Goal: Task Accomplishment & Management: Complete application form

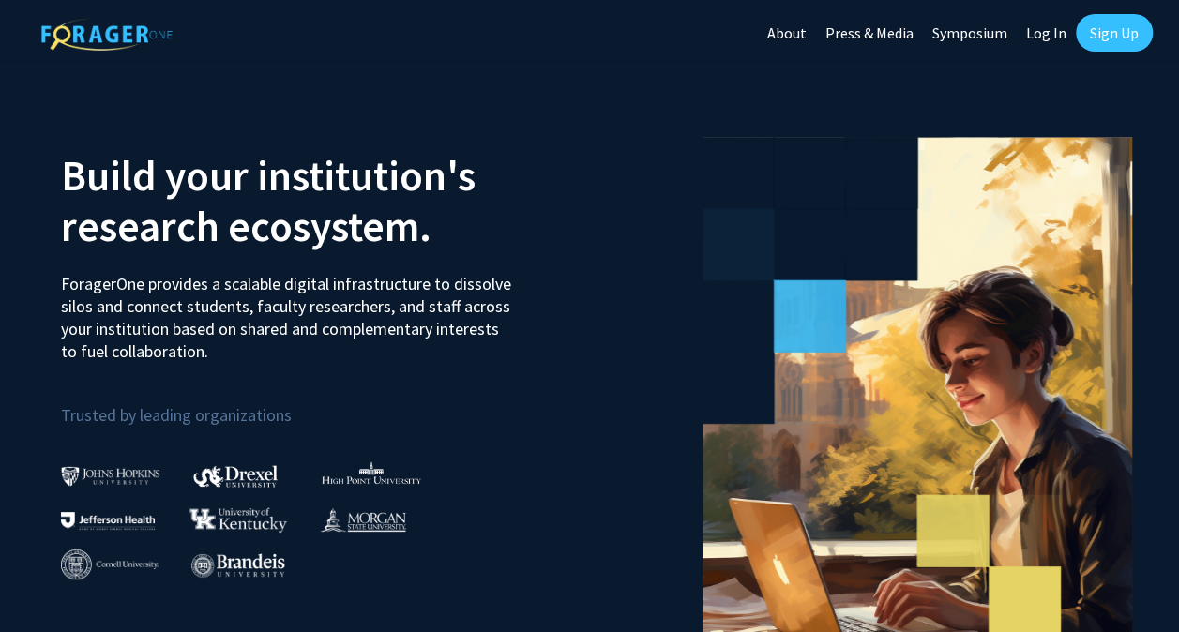
click at [1047, 27] on link "Log In" at bounding box center [1046, 33] width 59 height 66
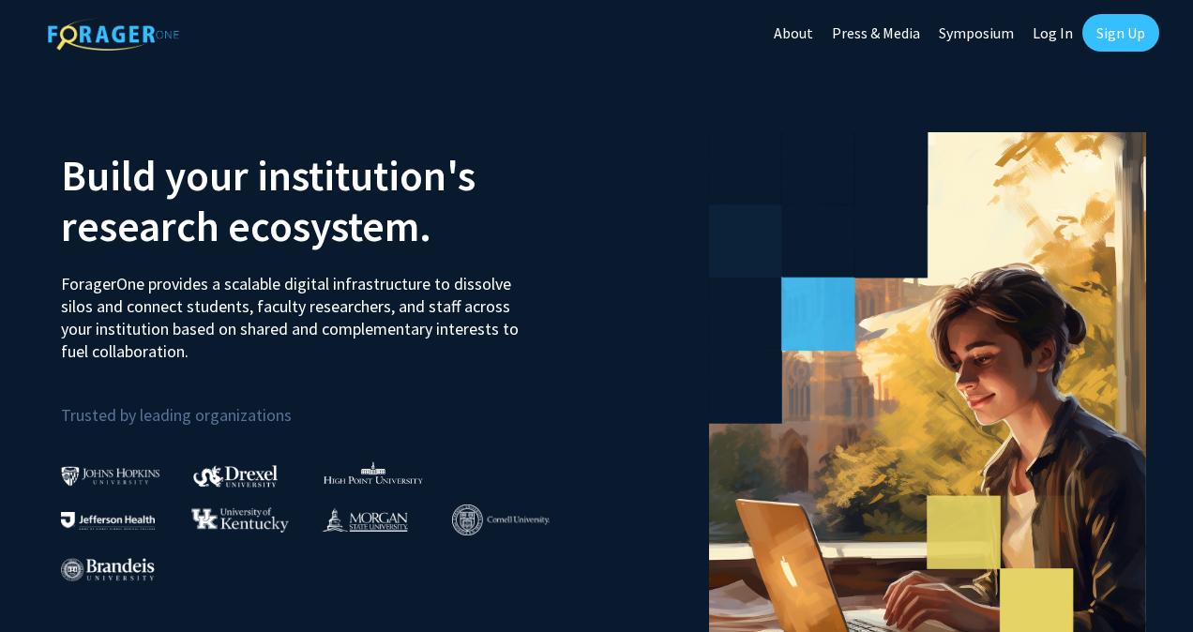
select select
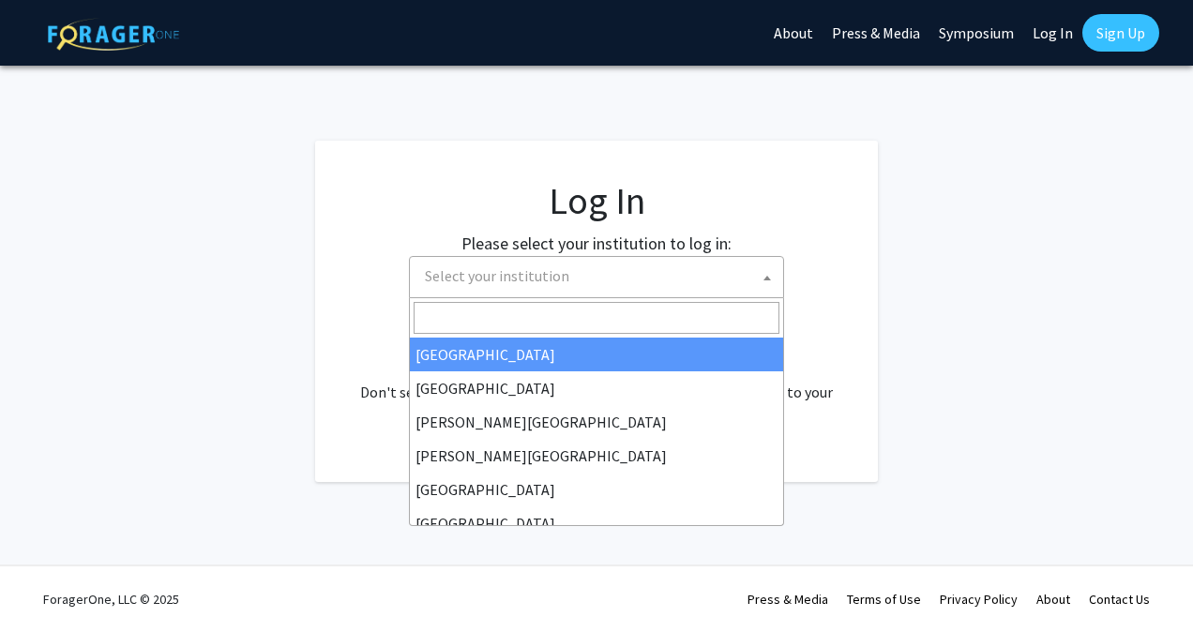
click at [528, 273] on span "Select your institution" at bounding box center [497, 275] width 144 height 19
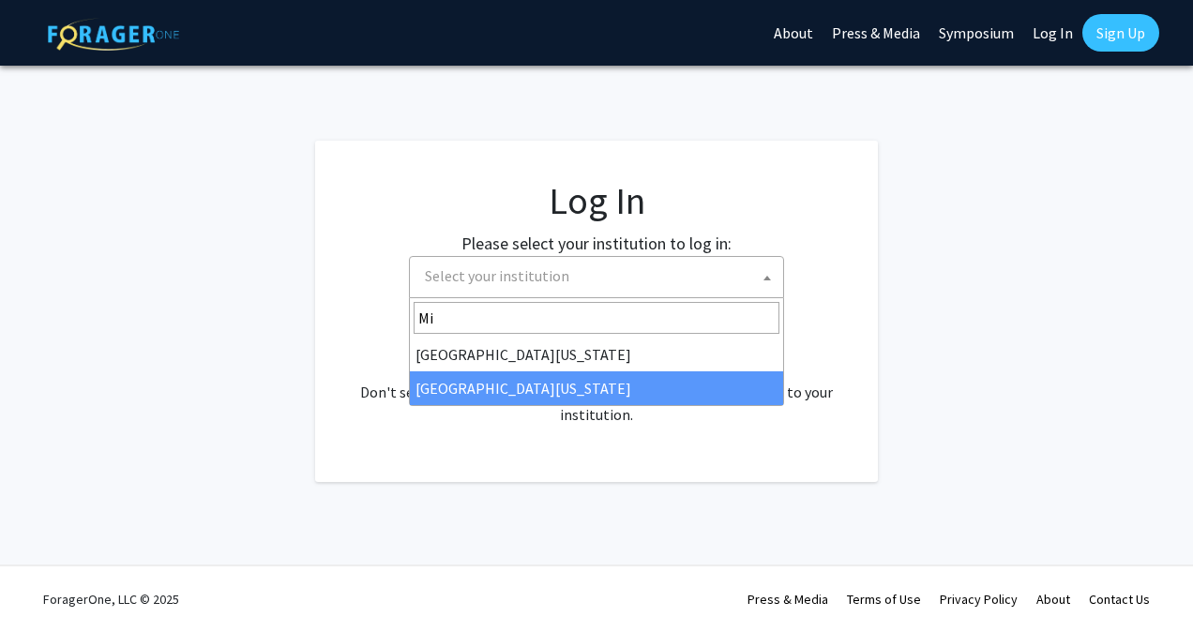
type input "Mi"
select select "33"
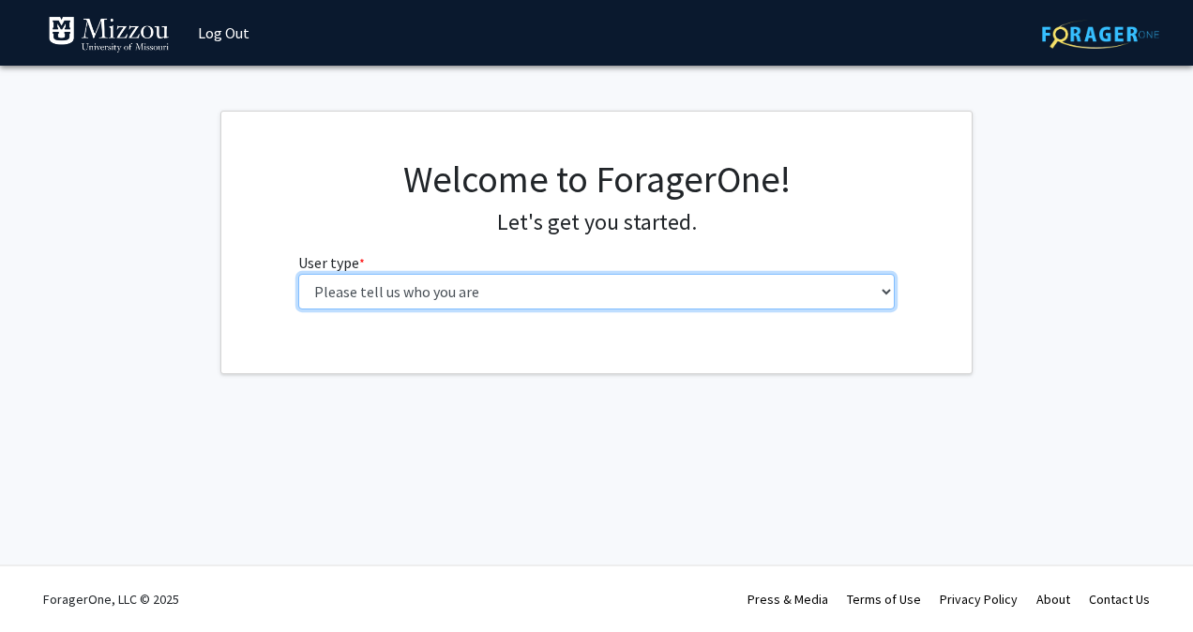
click at [409, 284] on select "Please tell us who you are Undergraduate Student Master's Student Doctoral Cand…" at bounding box center [597, 292] width 598 height 36
select select "1: undergrad"
click at [298, 274] on select "Please tell us who you are Undergraduate Student Master's Student Doctoral Cand…" at bounding box center [597, 292] width 598 height 36
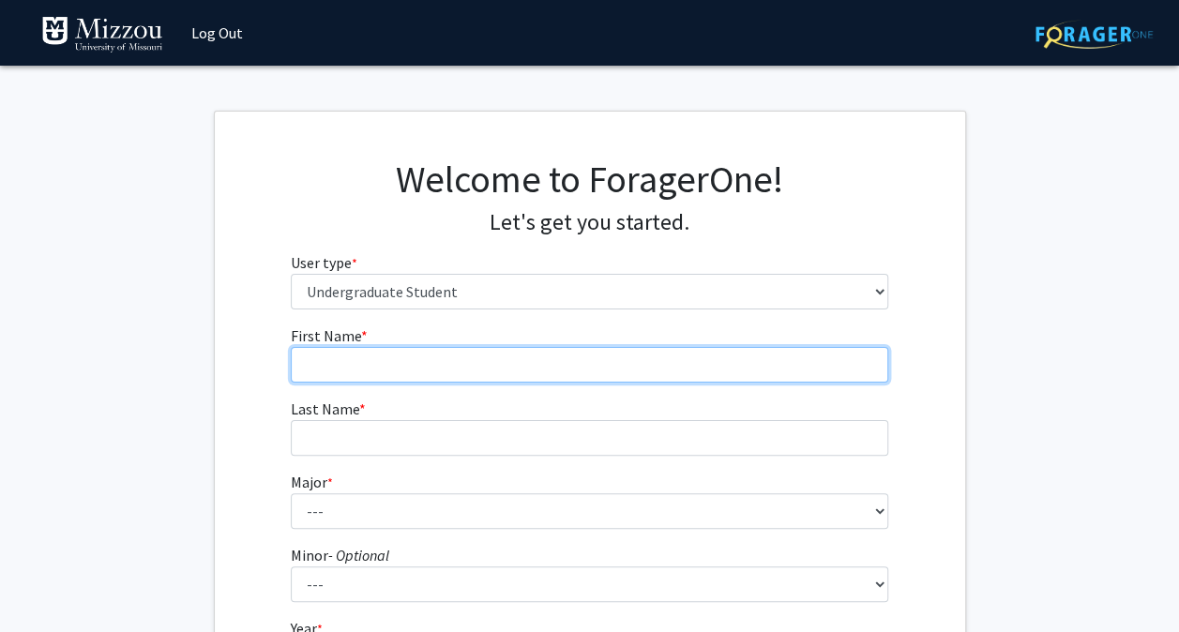
click at [391, 348] on input "First Name * required" at bounding box center [590, 365] width 598 height 36
type input "Tiana"
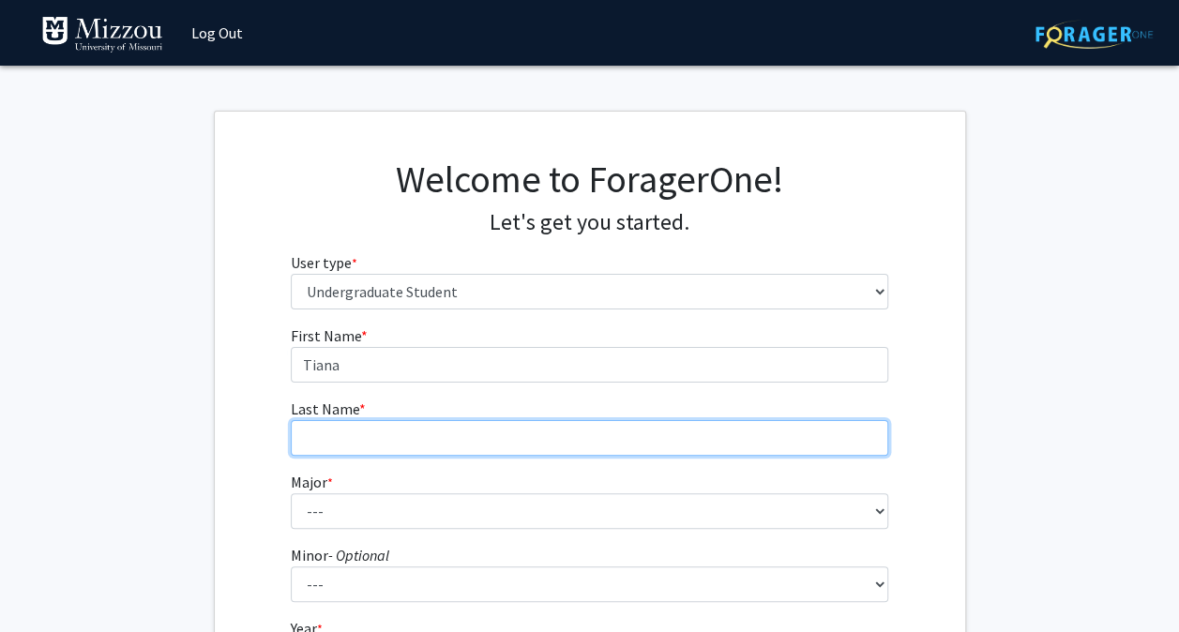
type input "[PERSON_NAME]"
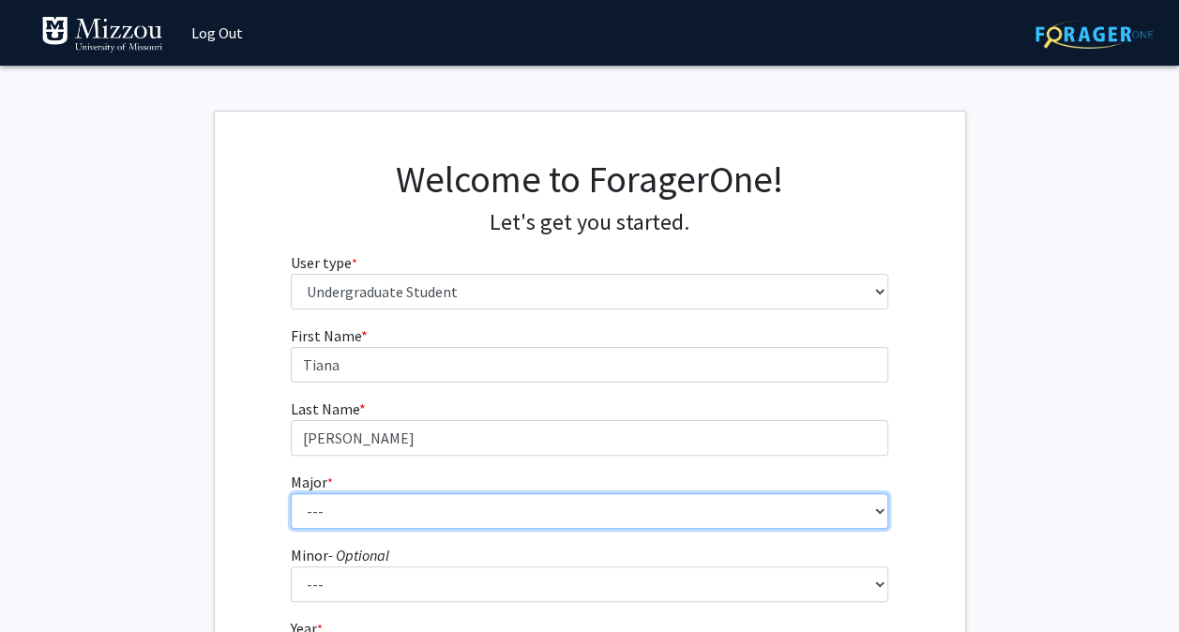
click at [383, 515] on select "--- Agribusiness Management Agricultural Education Agricultural Education: Comm…" at bounding box center [590, 512] width 598 height 36
select select "134: 2627"
click at [291, 494] on select "--- Agribusiness Management Agricultural Education Agricultural Education: Comm…" at bounding box center [590, 512] width 598 height 36
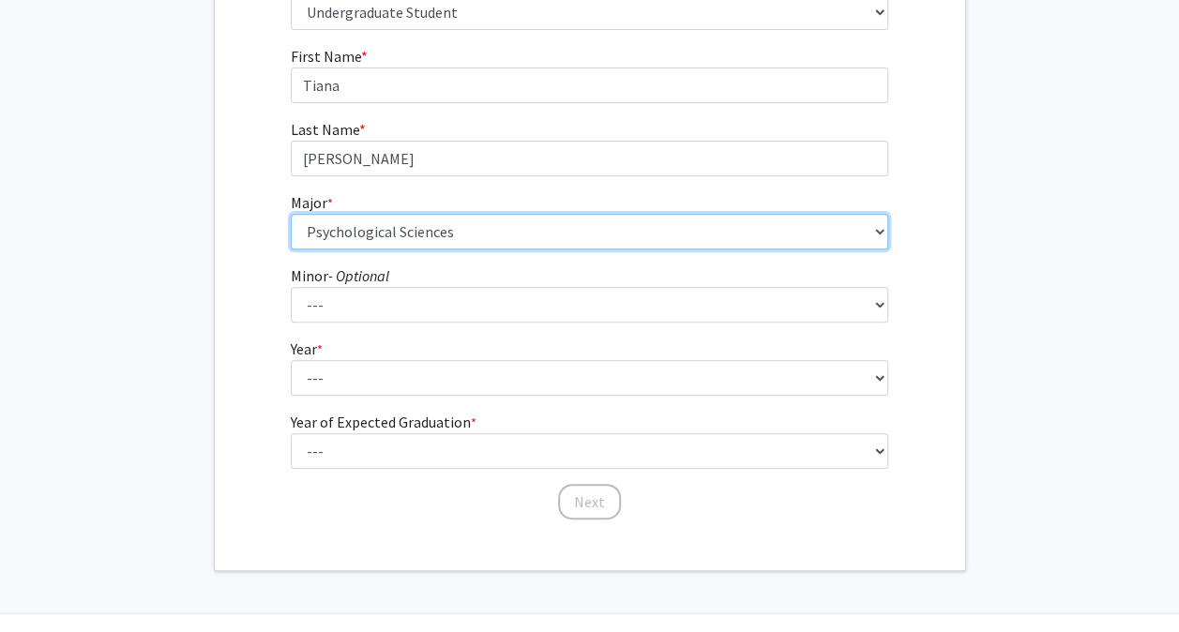
scroll to position [281, 0]
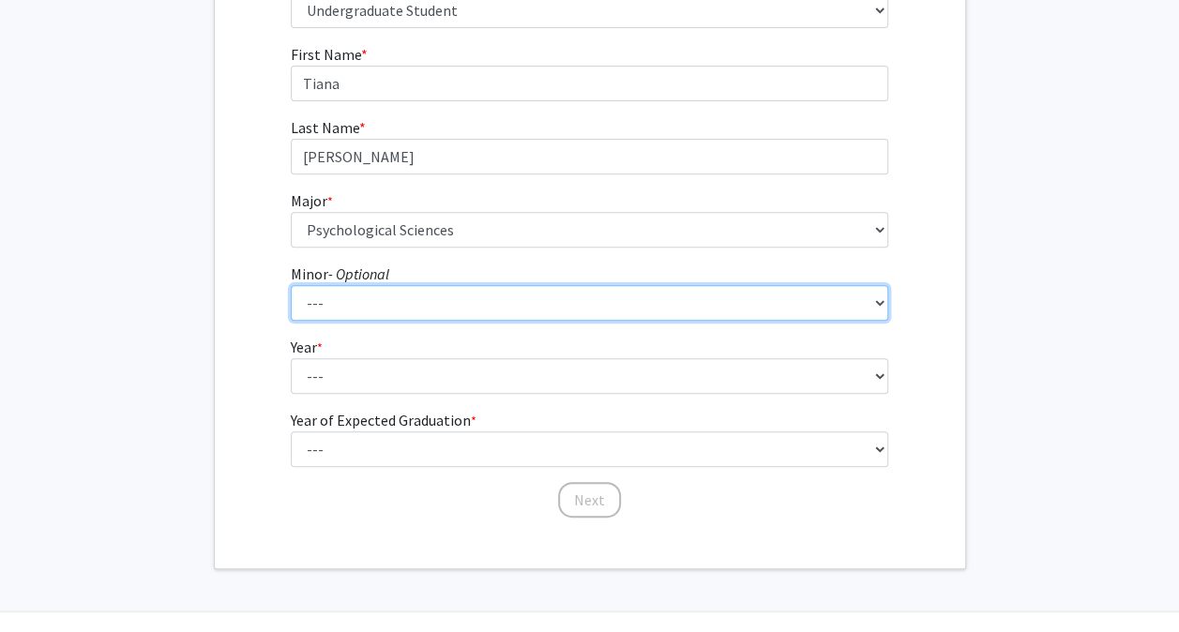
click at [852, 309] on select "--- Accountancy Aerospace Engineering Aerospace Studies Agribusiness Management…" at bounding box center [590, 303] width 598 height 36
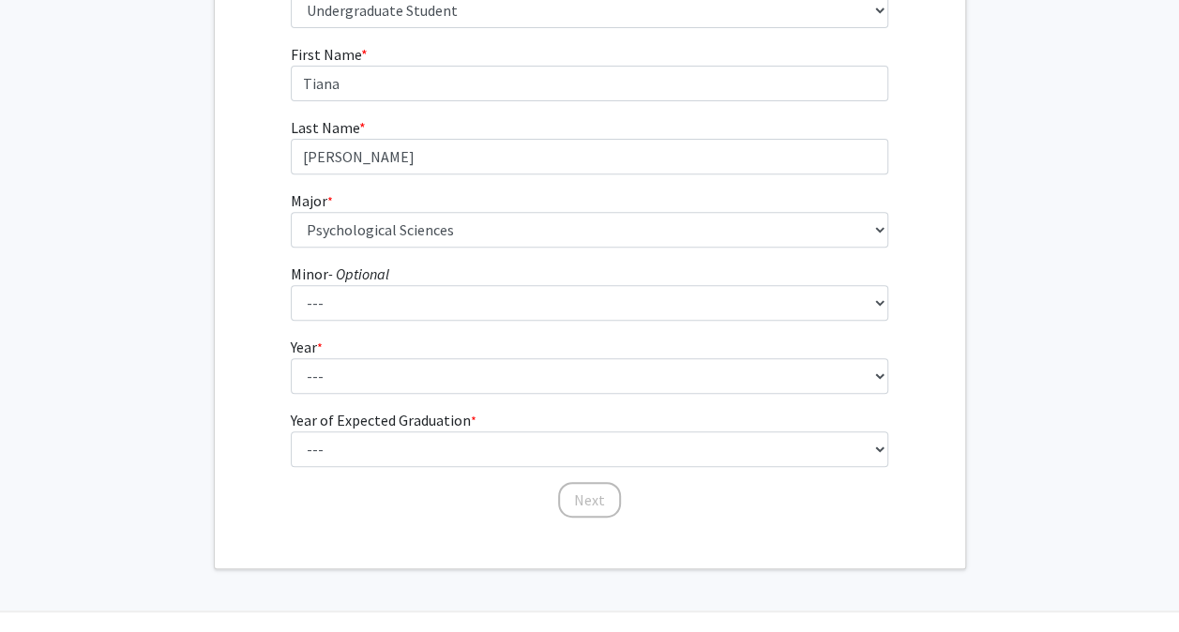
click at [998, 370] on fg-get-started "Welcome to ForagerOne! Let's get you started. User type * required Please tell …" at bounding box center [589, 199] width 1179 height 740
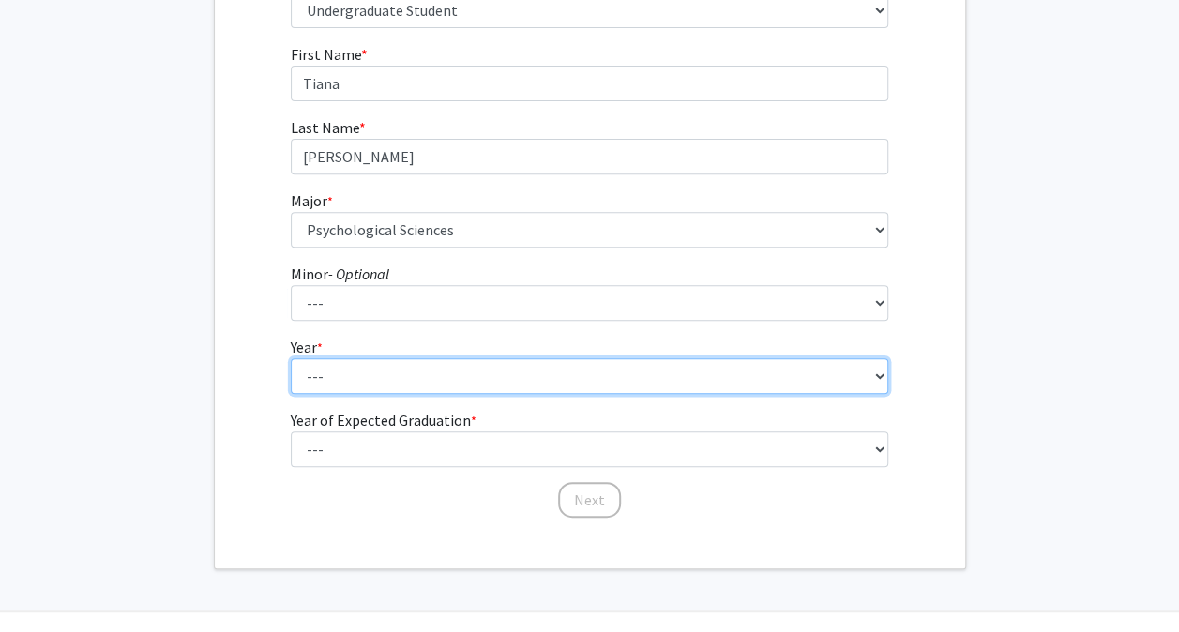
click at [839, 374] on select "--- First-year Sophomore Junior Senior Postbaccalaureate Certificate" at bounding box center [590, 376] width 598 height 36
select select "3: junior"
click at [291, 358] on select "--- First-year Sophomore Junior Senior Postbaccalaureate Certificate" at bounding box center [590, 376] width 598 height 36
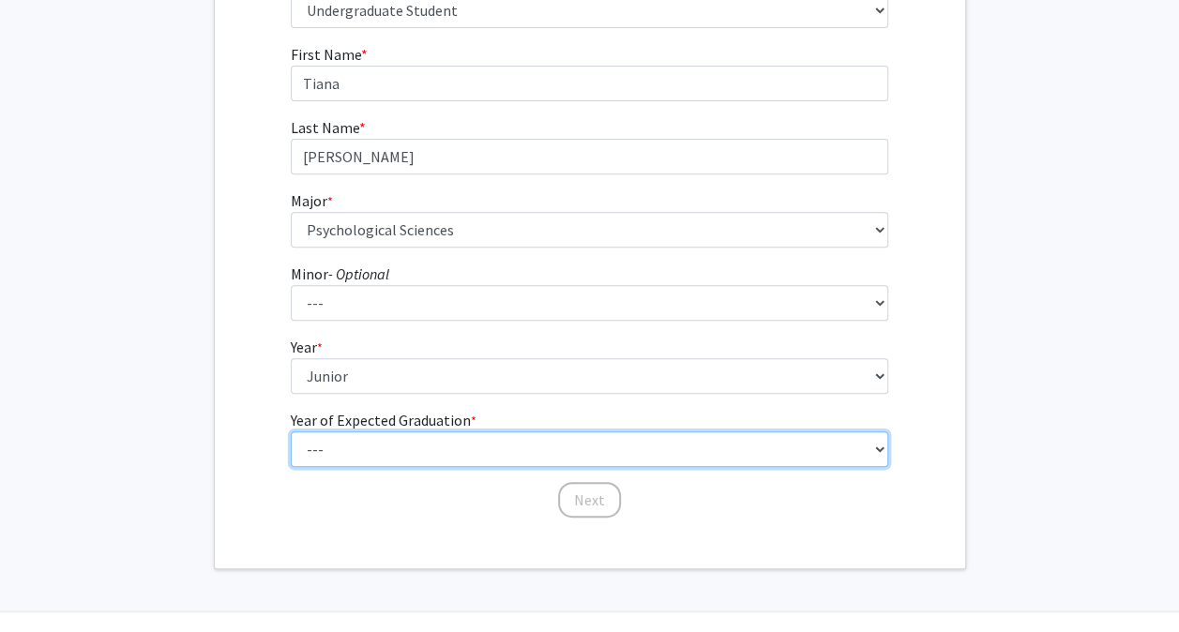
click at [516, 458] on select "--- 2025 2026 2027 2028 2029 2030 2031 2032 2033 2034" at bounding box center [590, 450] width 598 height 36
select select "3: 2027"
click at [291, 432] on select "--- 2025 2026 2027 2028 2029 2030 2031 2032 2033 2034" at bounding box center [590, 450] width 598 height 36
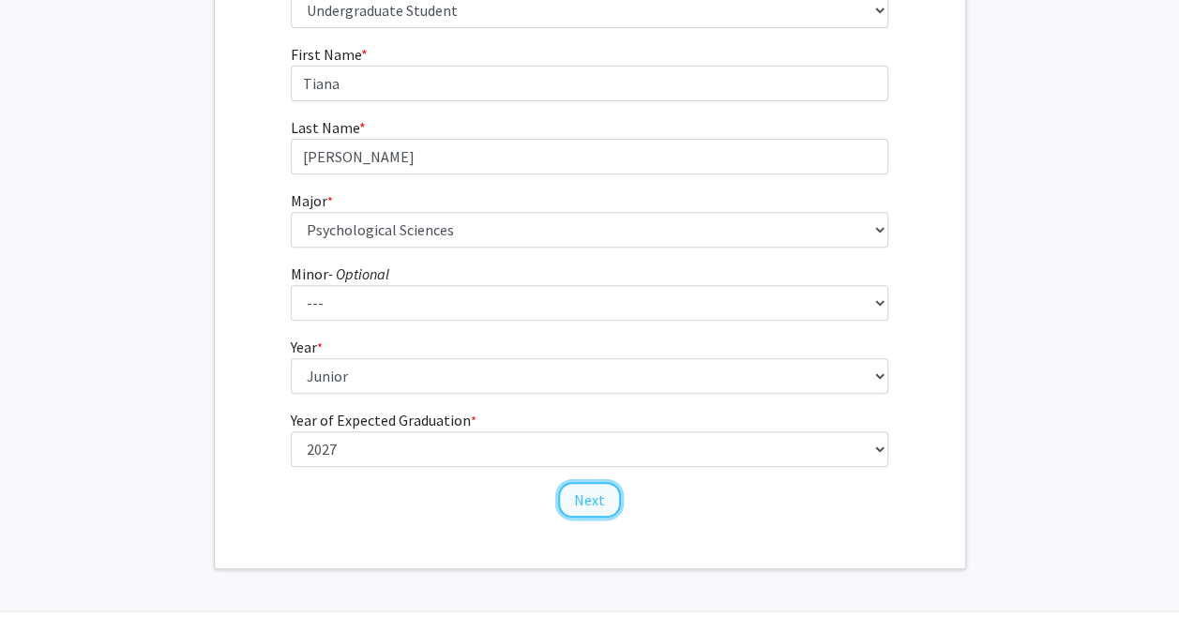
click at [576, 502] on button "Next" at bounding box center [589, 500] width 63 height 36
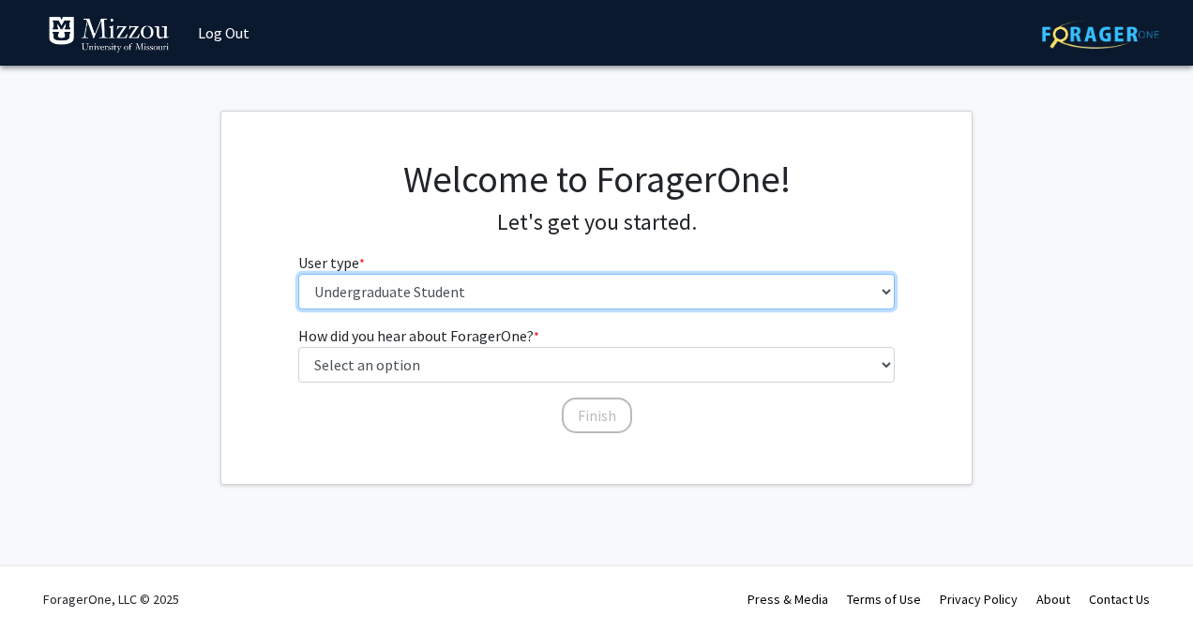
click at [475, 297] on select "Please tell us who you are Undergraduate Student Master's Student Doctoral Cand…" at bounding box center [597, 292] width 598 height 36
click at [298, 274] on select "Please tell us who you are Undergraduate Student Master's Student Doctoral Cand…" at bounding box center [597, 292] width 598 height 36
click at [494, 295] on select "Please tell us who you are Undergraduate Student Master's Student Doctoral Cand…" at bounding box center [597, 292] width 598 height 36
click at [298, 274] on select "Please tell us who you are Undergraduate Student Master's Student Doctoral Cand…" at bounding box center [597, 292] width 598 height 36
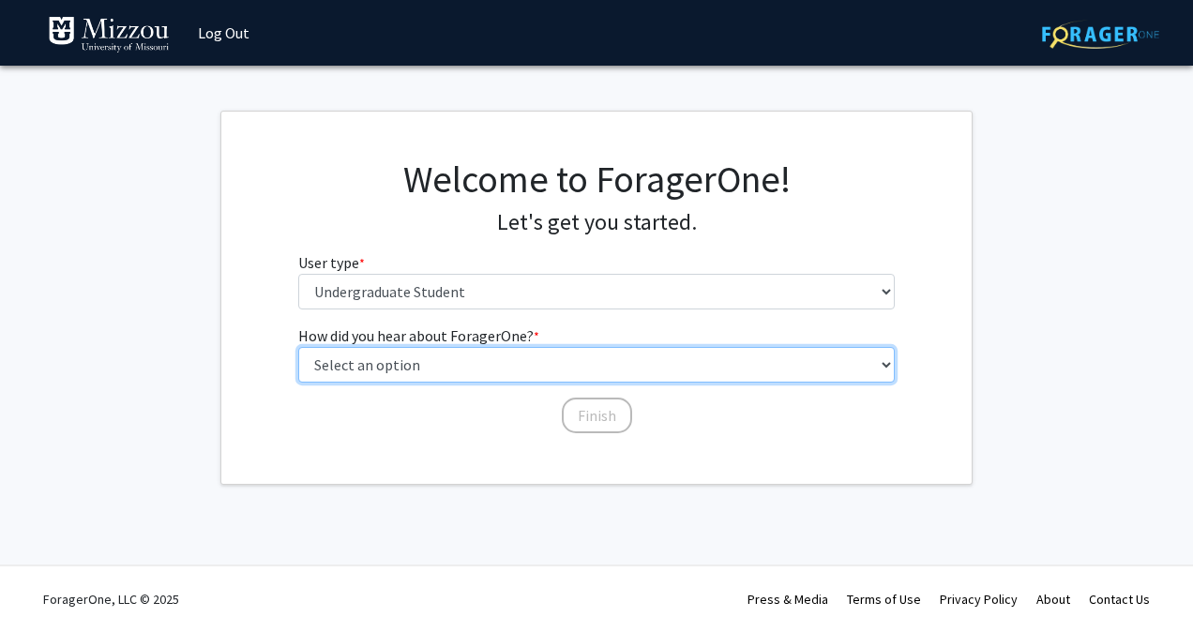
click at [432, 376] on select "Select an option Peer/student recommendation Faculty/staff recommendation Unive…" at bounding box center [597, 365] width 598 height 36
select select "2: faculty_recommendation"
click at [298, 347] on select "Select an option Peer/student recommendation Faculty/staff recommendation Unive…" at bounding box center [597, 365] width 598 height 36
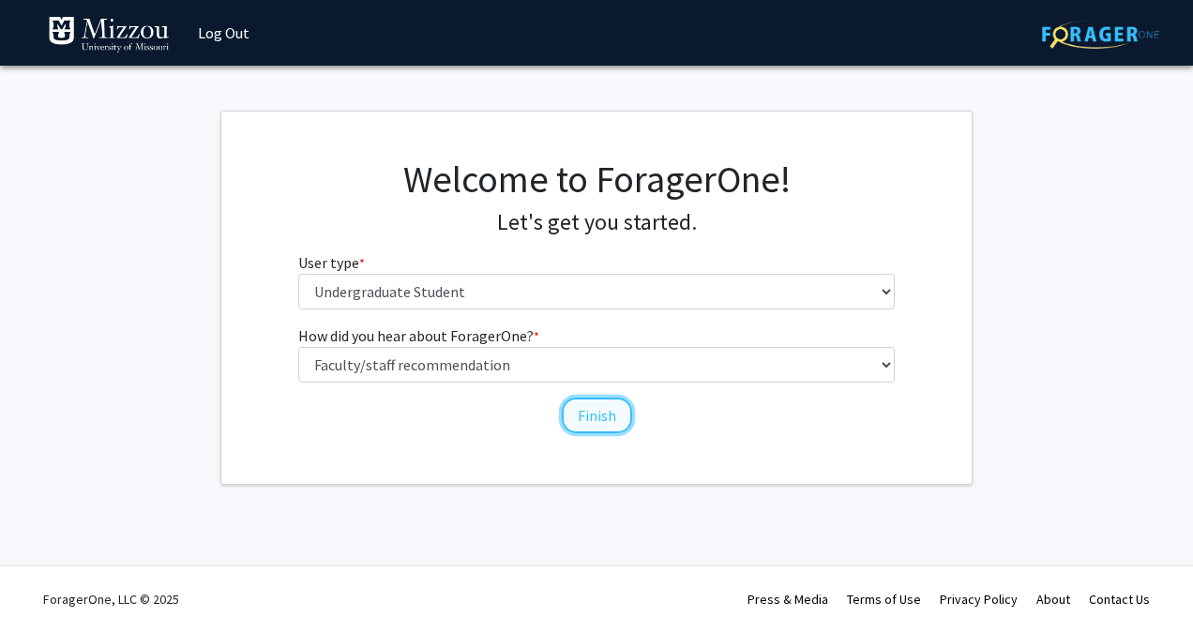
click at [600, 411] on button "Finish" at bounding box center [597, 416] width 70 height 36
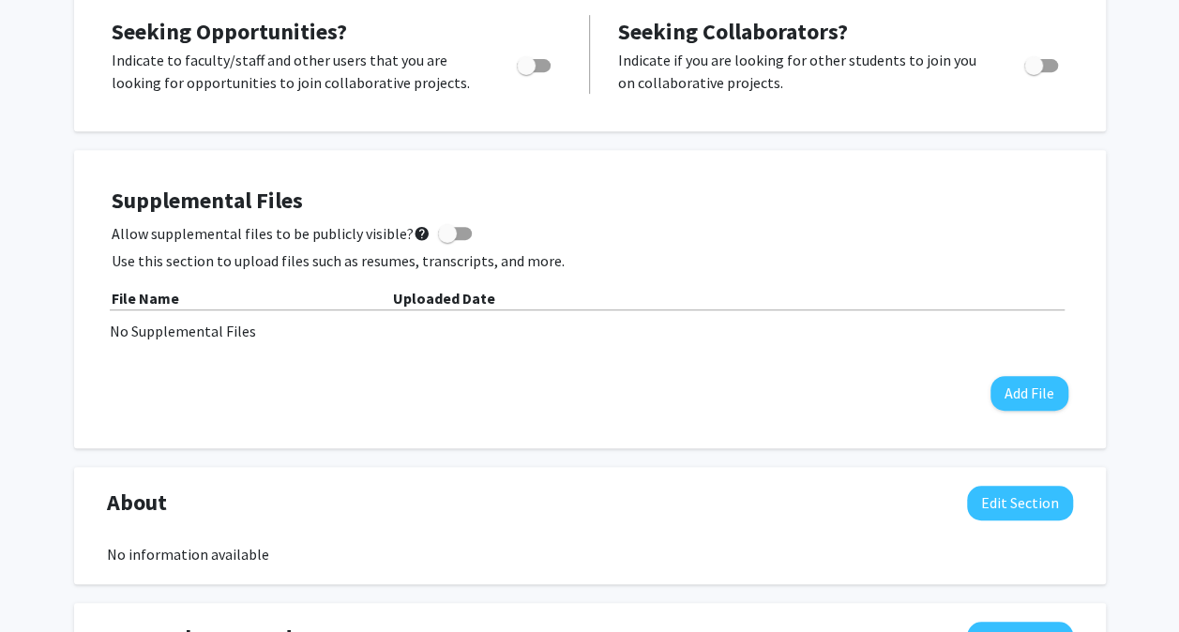
scroll to position [374, 0]
click at [441, 235] on span at bounding box center [447, 234] width 19 height 19
click at [447, 241] on input "Allow supplemental files to be publicly visible? help" at bounding box center [447, 241] width 1 height 1
checkbox input "true"
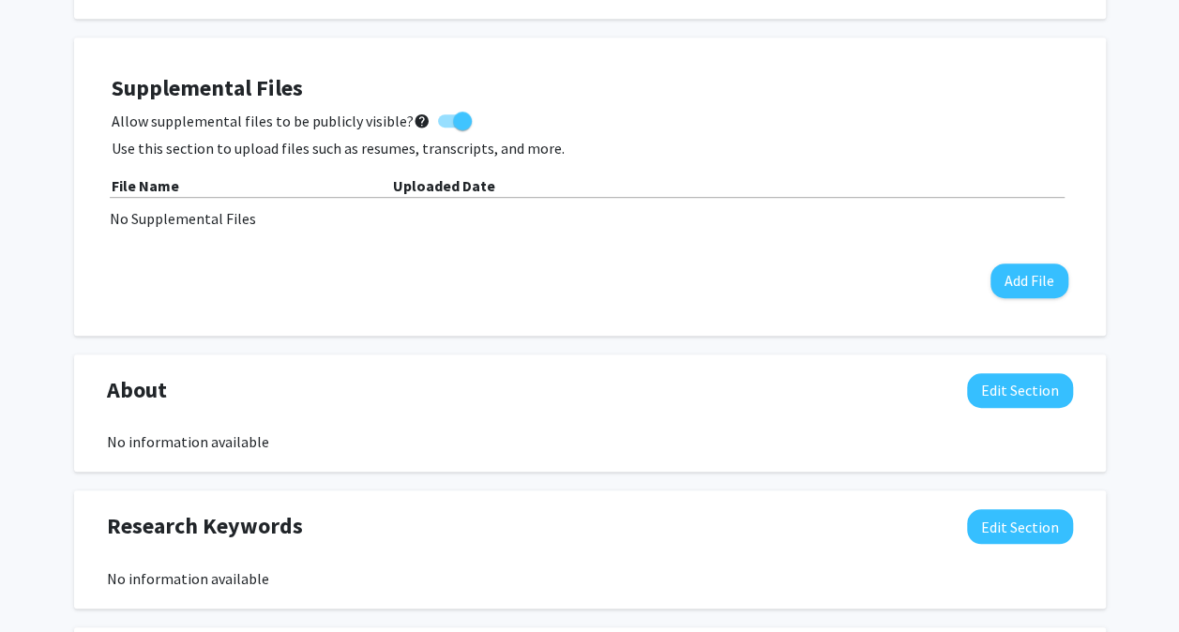
scroll to position [504, 0]
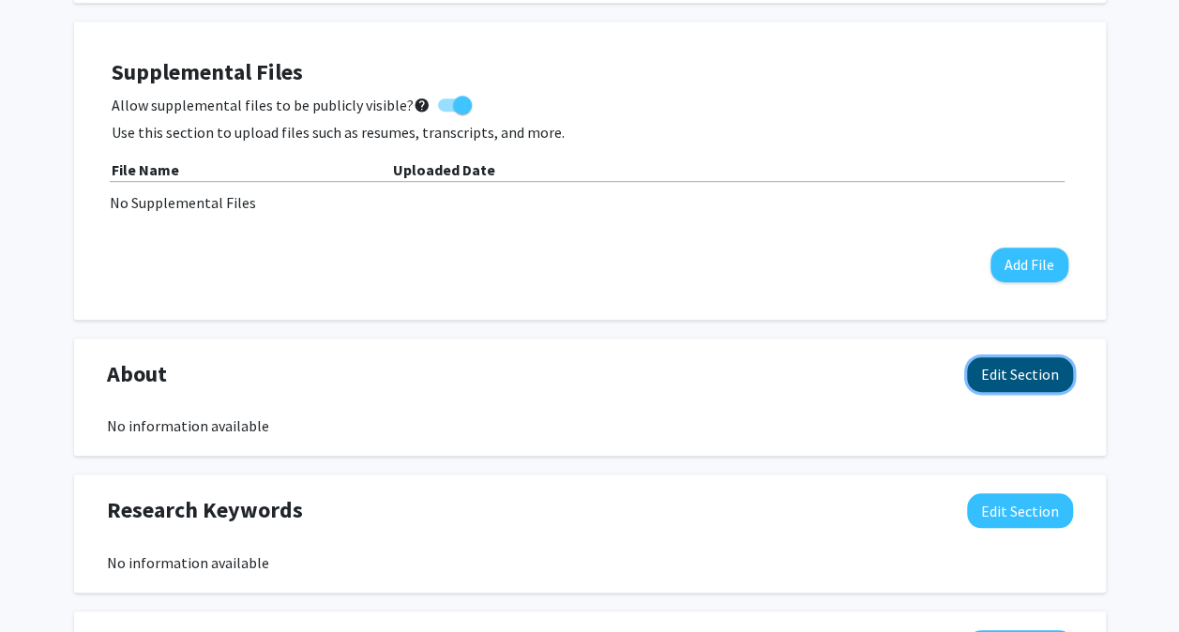
click at [998, 370] on button "Edit Section" at bounding box center [1020, 374] width 106 height 35
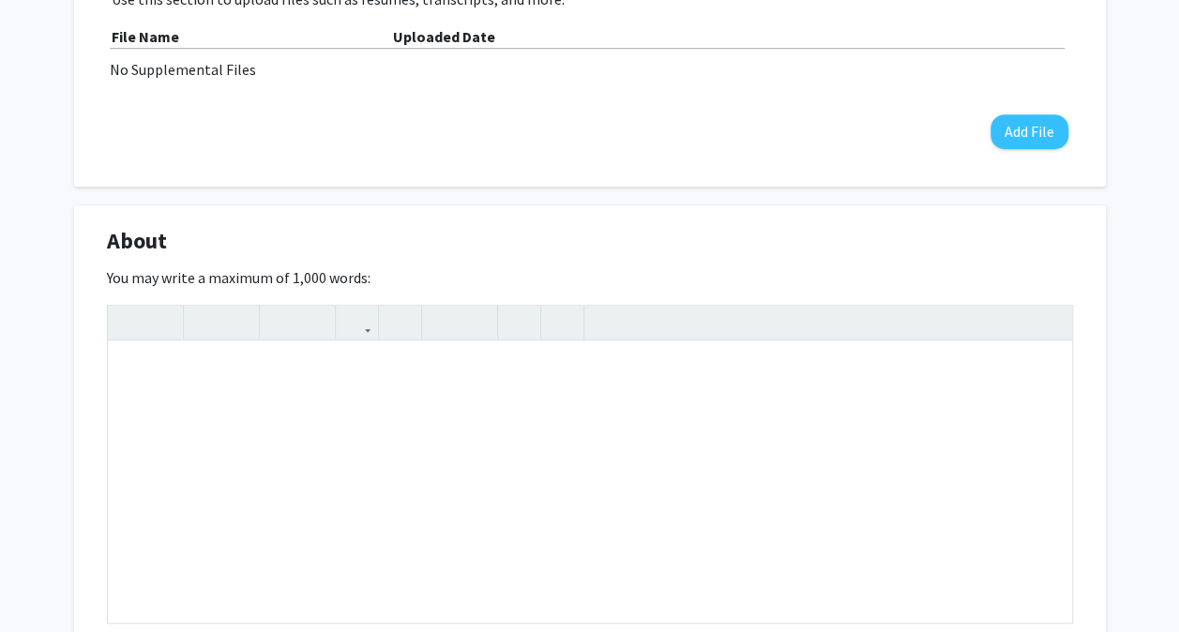
scroll to position [640, 0]
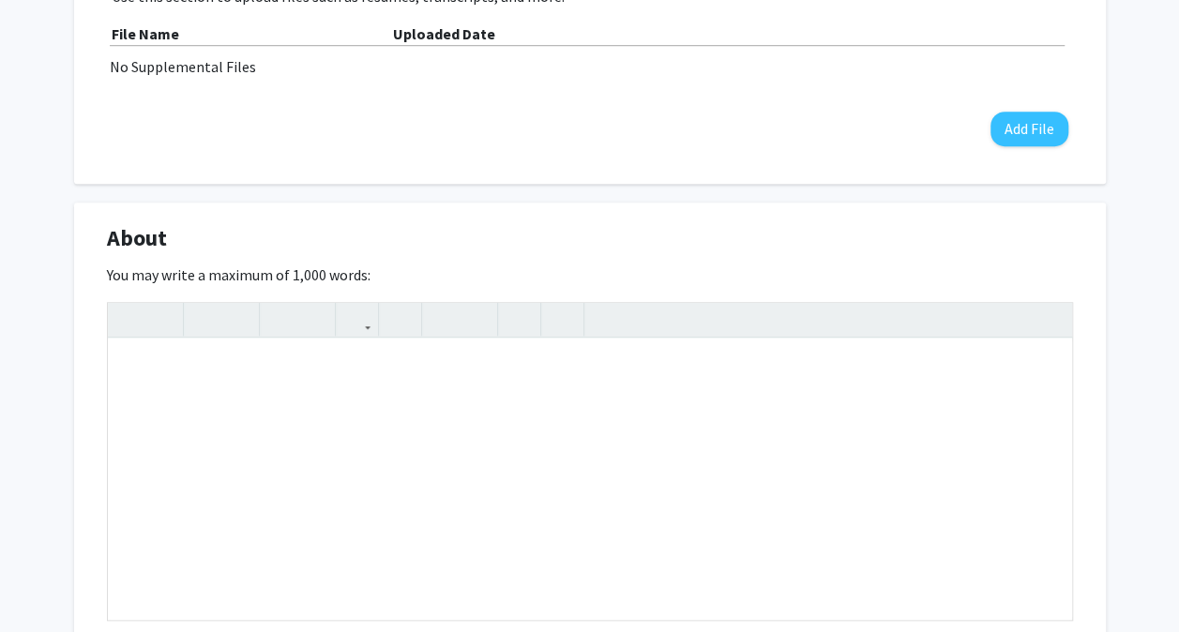
click at [53, 227] on div "[PERSON_NAME] Edit Section See Public View help Degree Level: Undergraduate Stu…" at bounding box center [589, 450] width 1179 height 2045
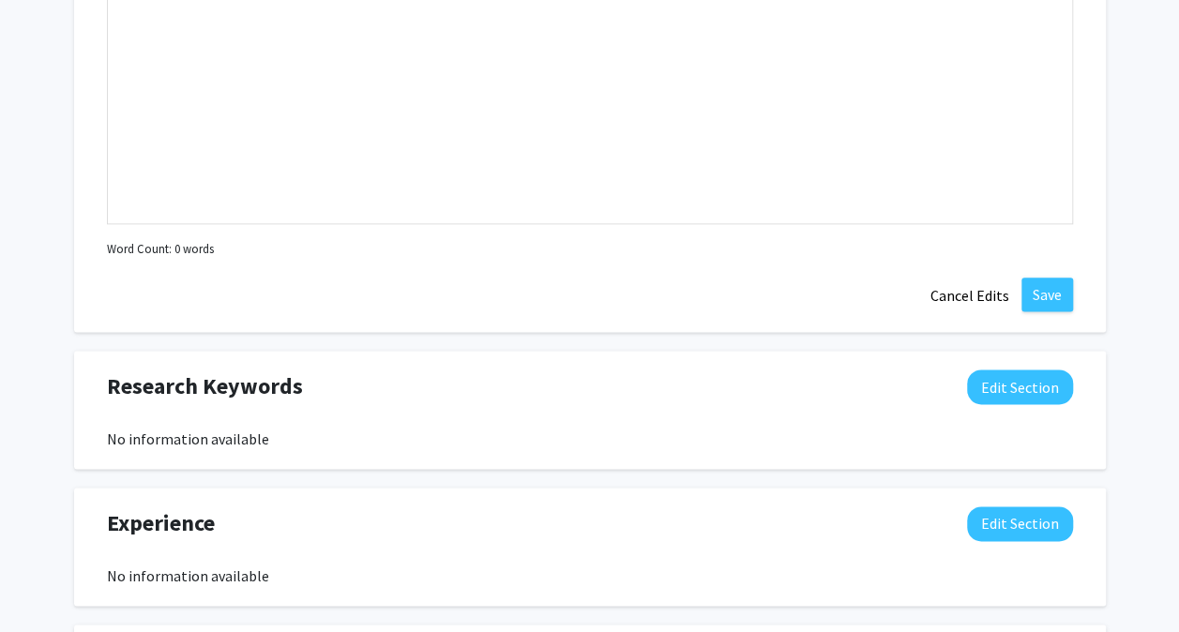
scroll to position [1041, 0]
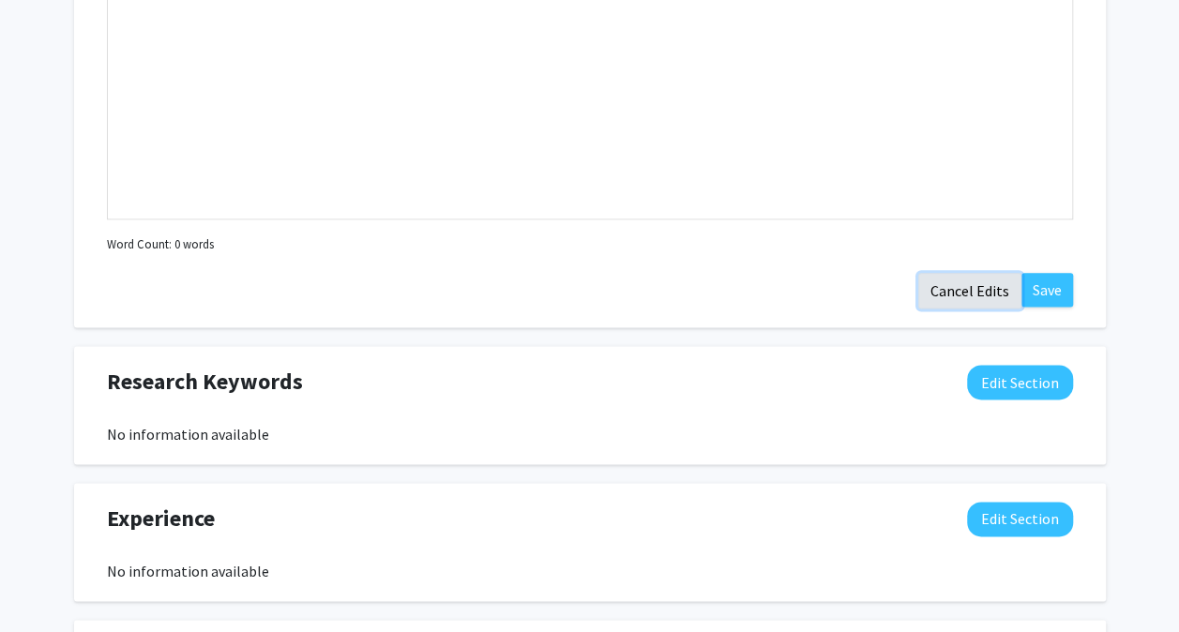
click at [973, 298] on button "Cancel Edits" at bounding box center [970, 291] width 103 height 36
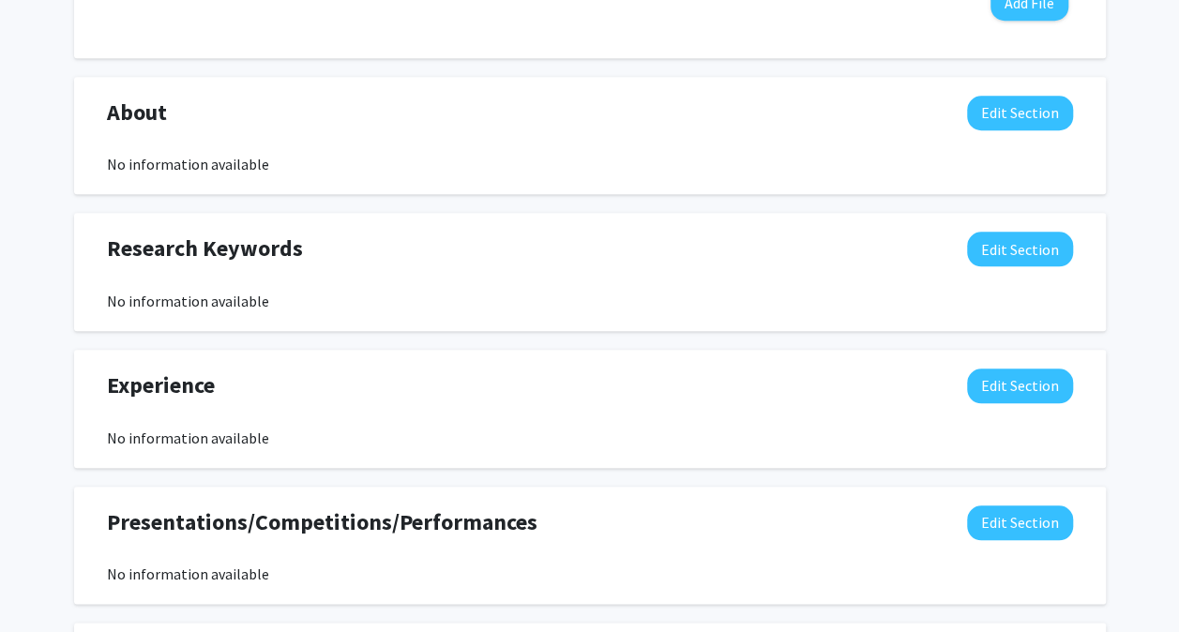
scroll to position [766, 0]
click at [227, 400] on div "Experience Edit Section" at bounding box center [590, 390] width 995 height 43
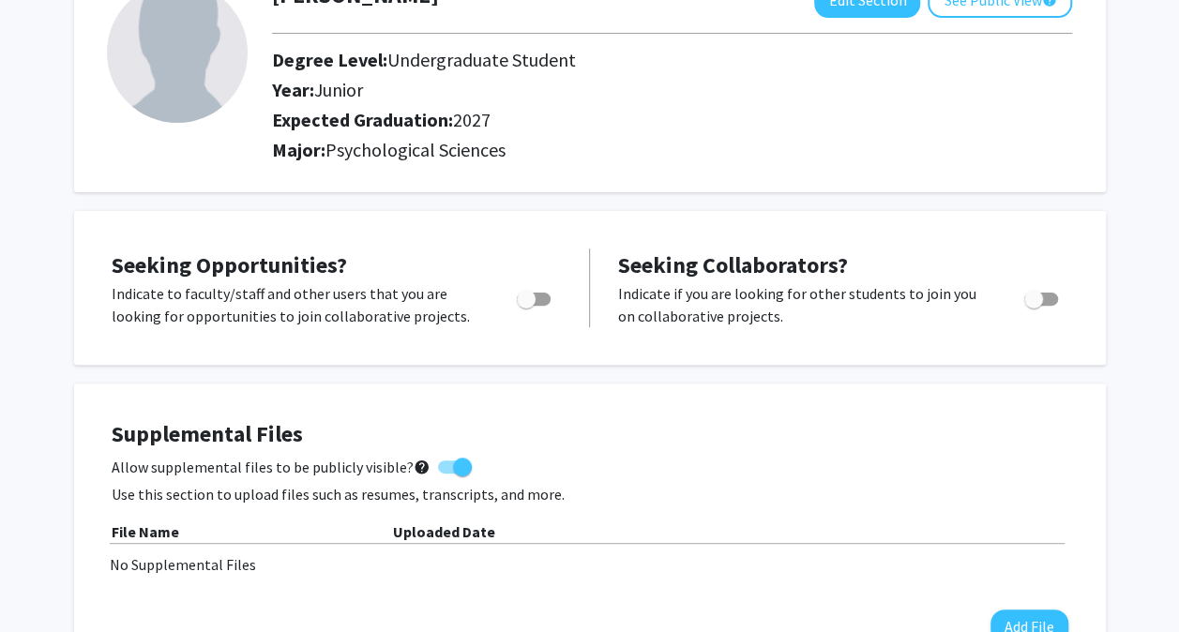
scroll to position [135, 0]
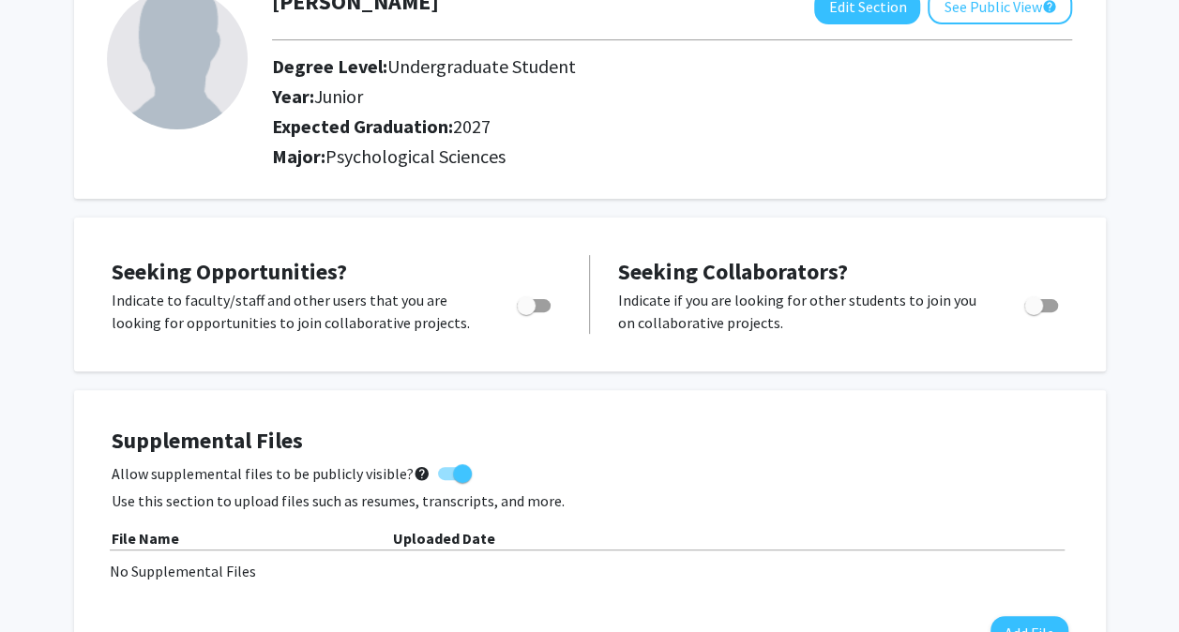
click at [535, 321] on div at bounding box center [535, 311] width 80 height 45
click at [535, 308] on span "Toggle" at bounding box center [526, 305] width 19 height 19
click at [526, 312] on input "Are you actively seeking opportunities?" at bounding box center [525, 312] width 1 height 1
checkbox input "true"
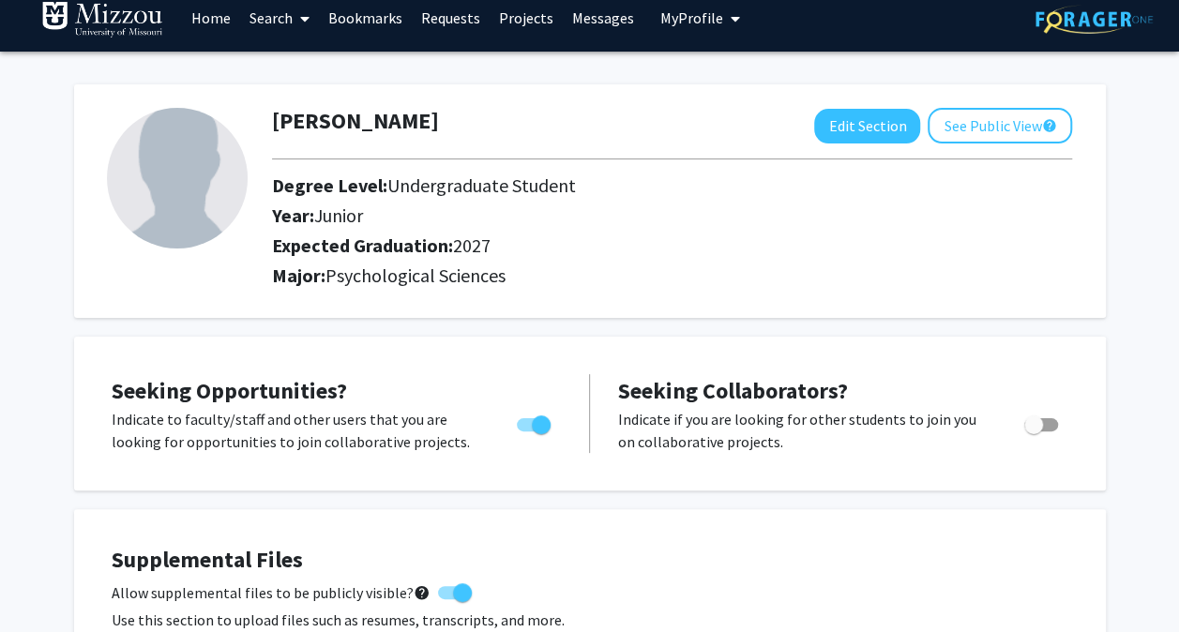
scroll to position [0, 0]
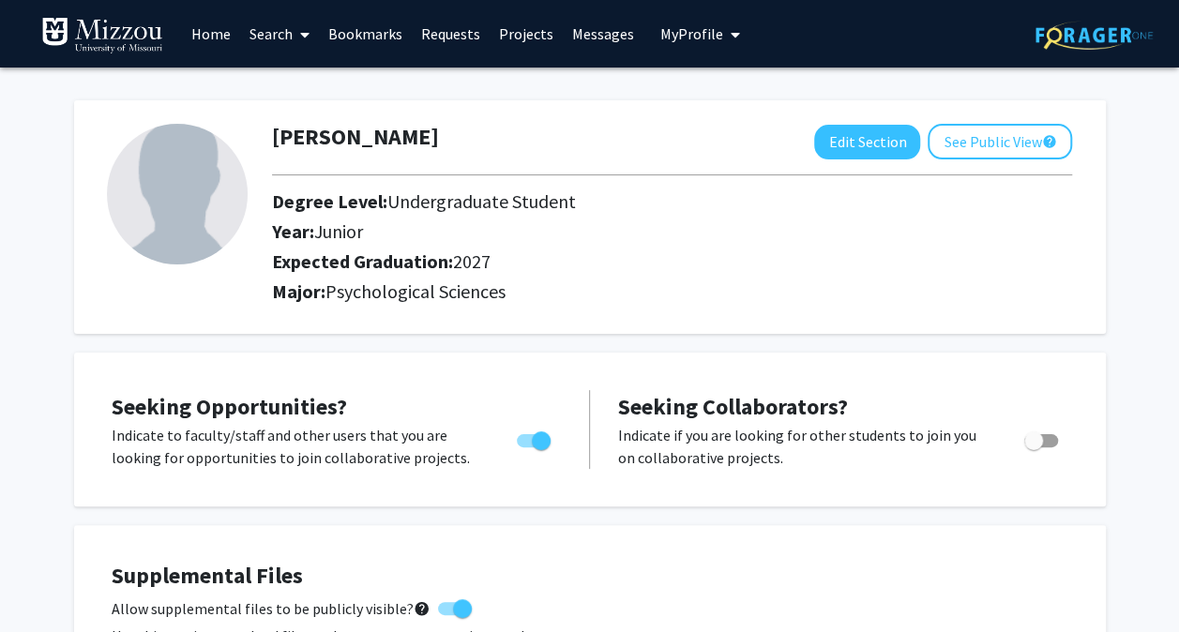
click at [259, 28] on link "Search" at bounding box center [279, 34] width 79 height 66
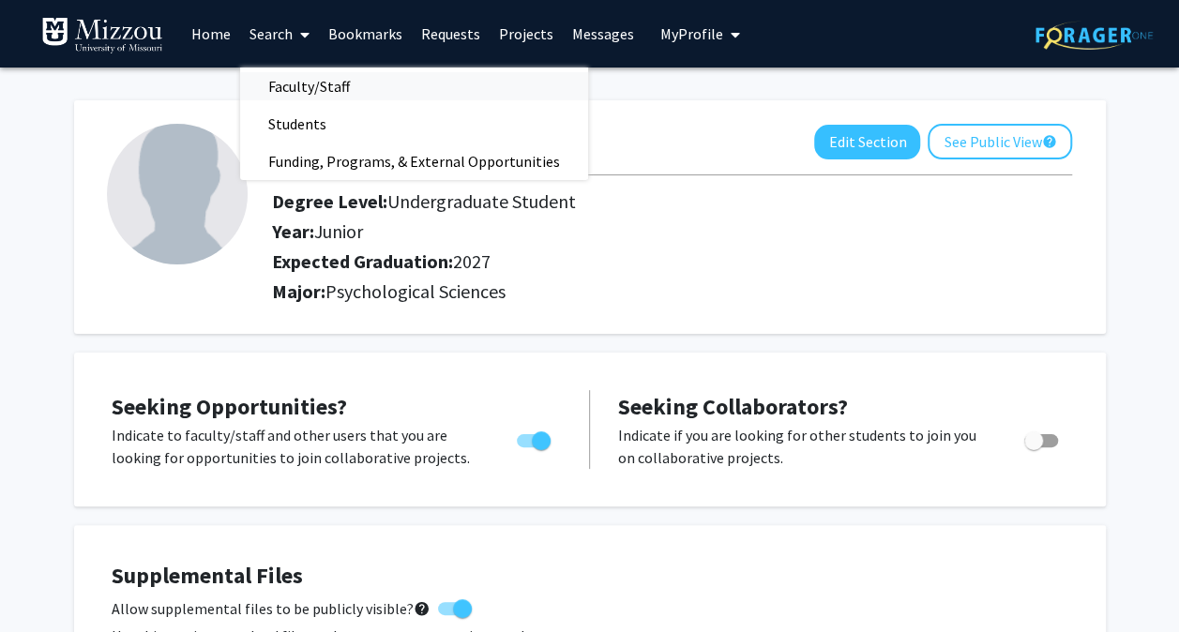
click at [323, 89] on span "Faculty/Staff" at bounding box center [309, 87] width 138 height 38
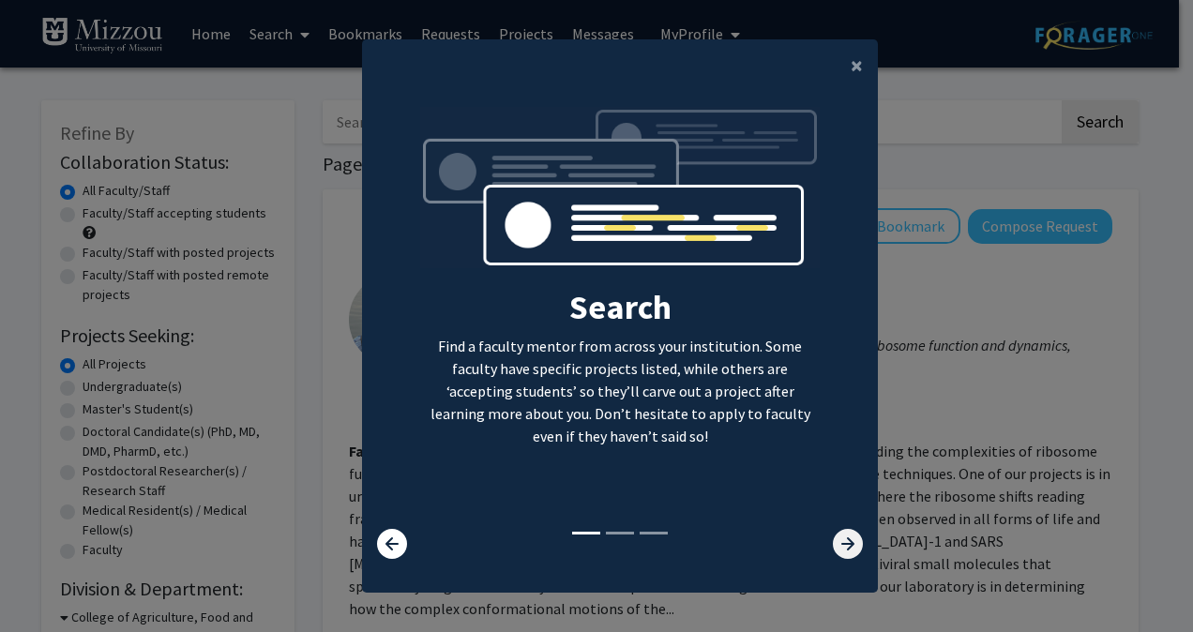
click at [837, 541] on icon at bounding box center [848, 544] width 30 height 30
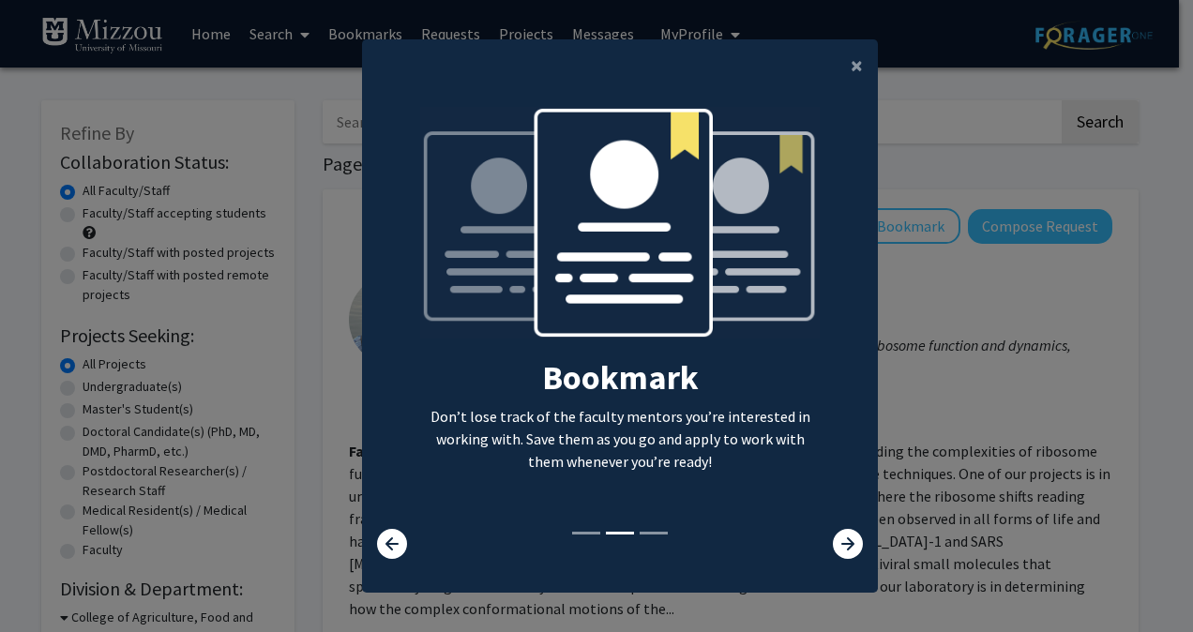
click at [859, 558] on div at bounding box center [834, 544] width 85 height 30
click at [837, 542] on icon at bounding box center [848, 544] width 30 height 30
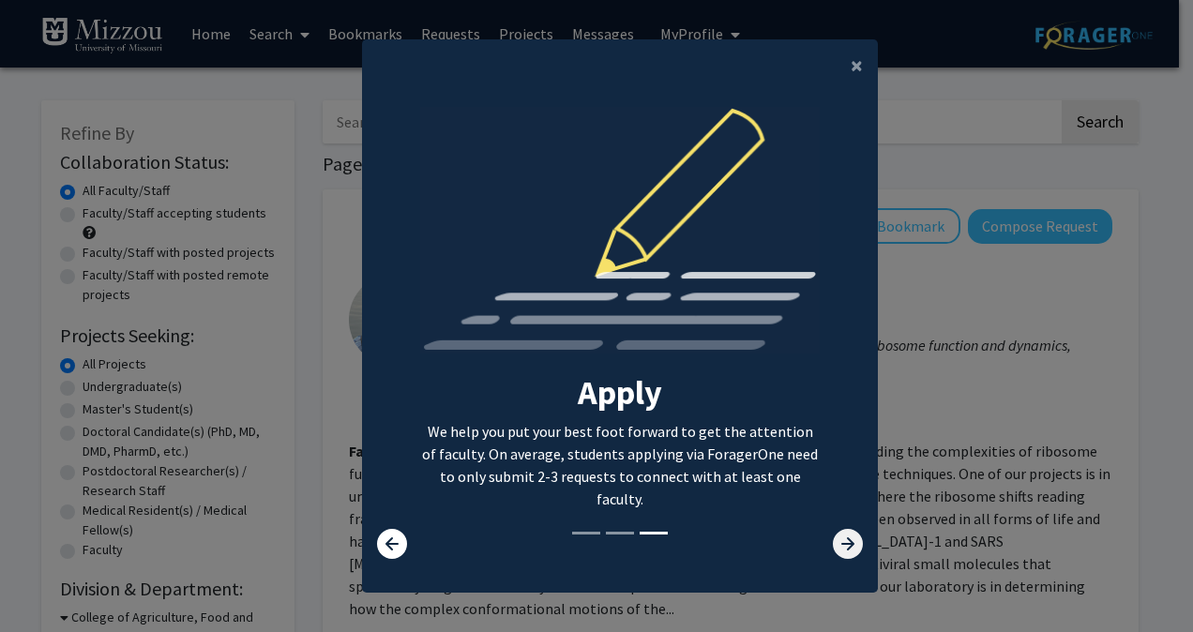
click at [837, 542] on icon at bounding box center [848, 544] width 30 height 30
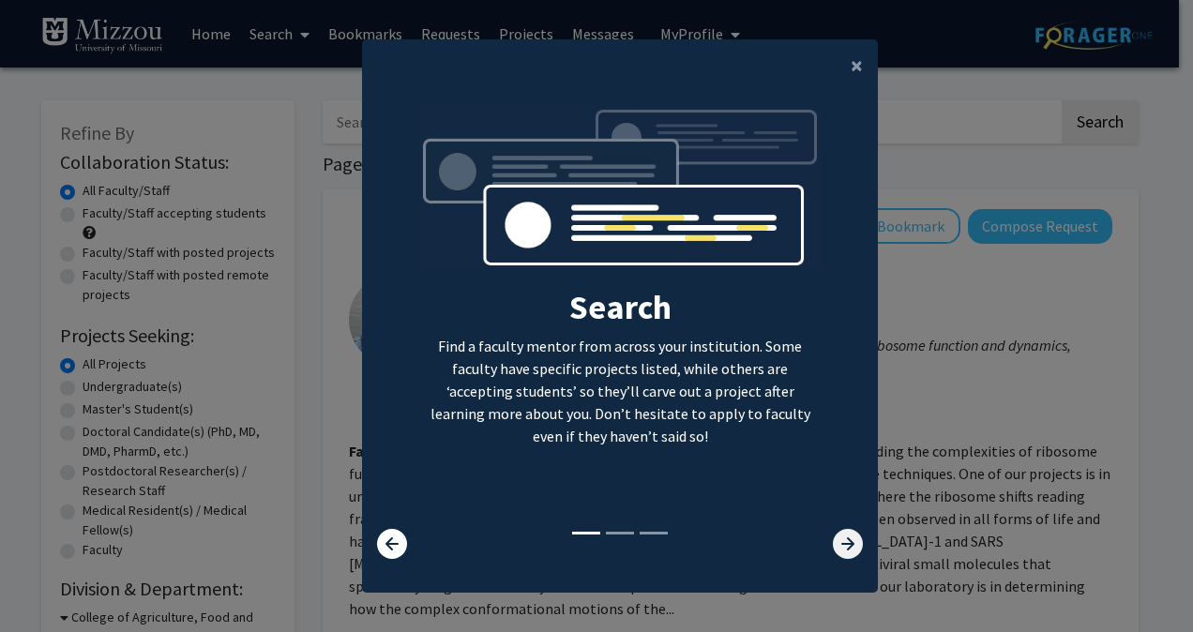
click at [837, 542] on icon at bounding box center [848, 544] width 30 height 30
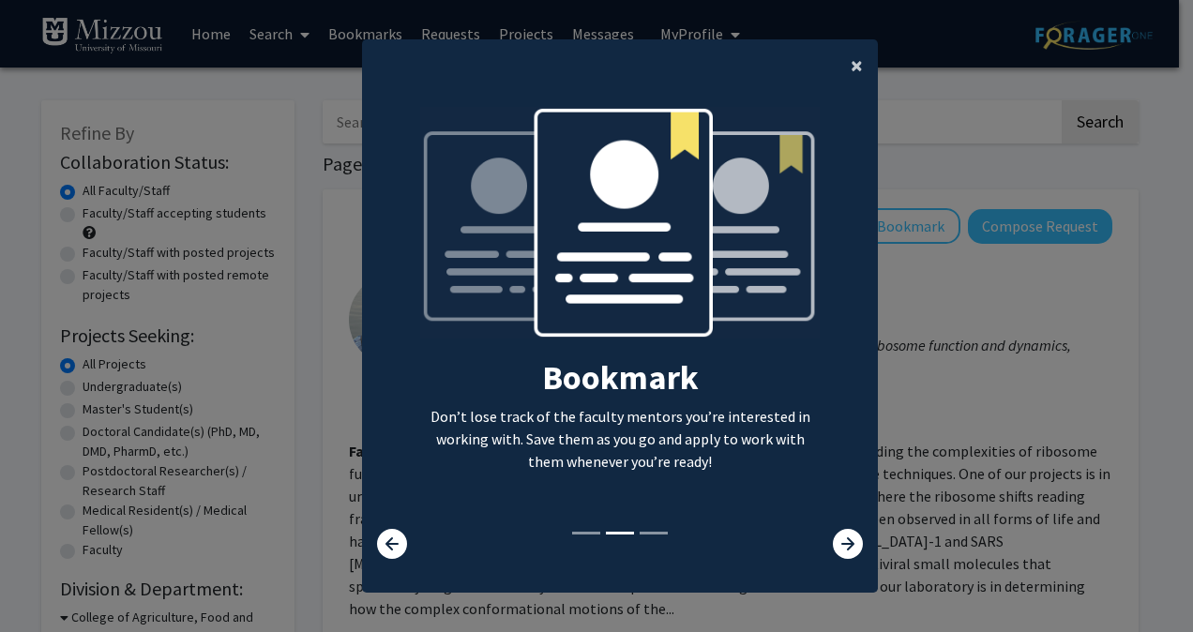
click at [837, 68] on button "×" at bounding box center [857, 65] width 42 height 53
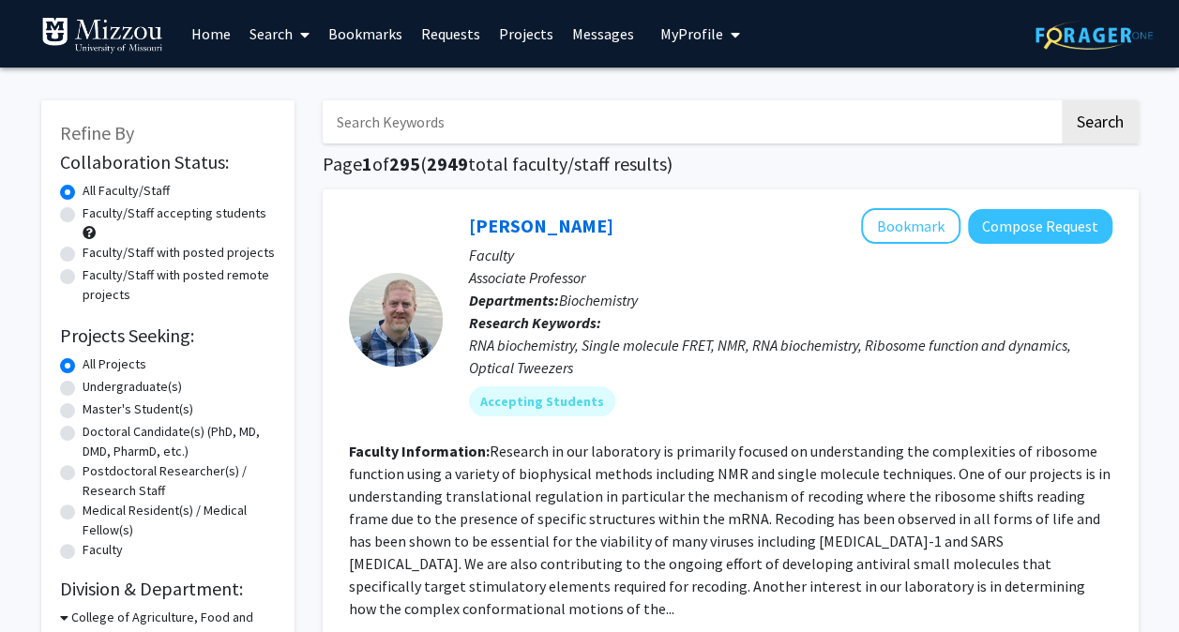
click at [556, 133] on input "Search Keywords" at bounding box center [691, 121] width 737 height 43
paste input "[PERSON_NAME]"
type input "[PERSON_NAME]"
click at [1062, 100] on button "Search" at bounding box center [1100, 121] width 77 height 43
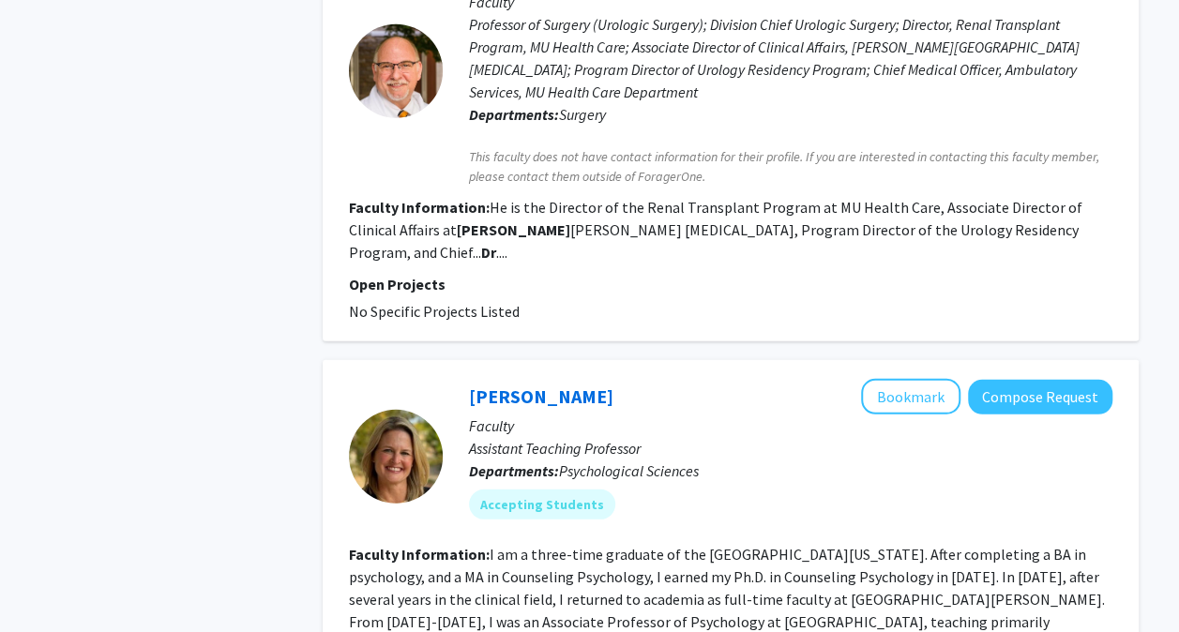
scroll to position [2536, 0]
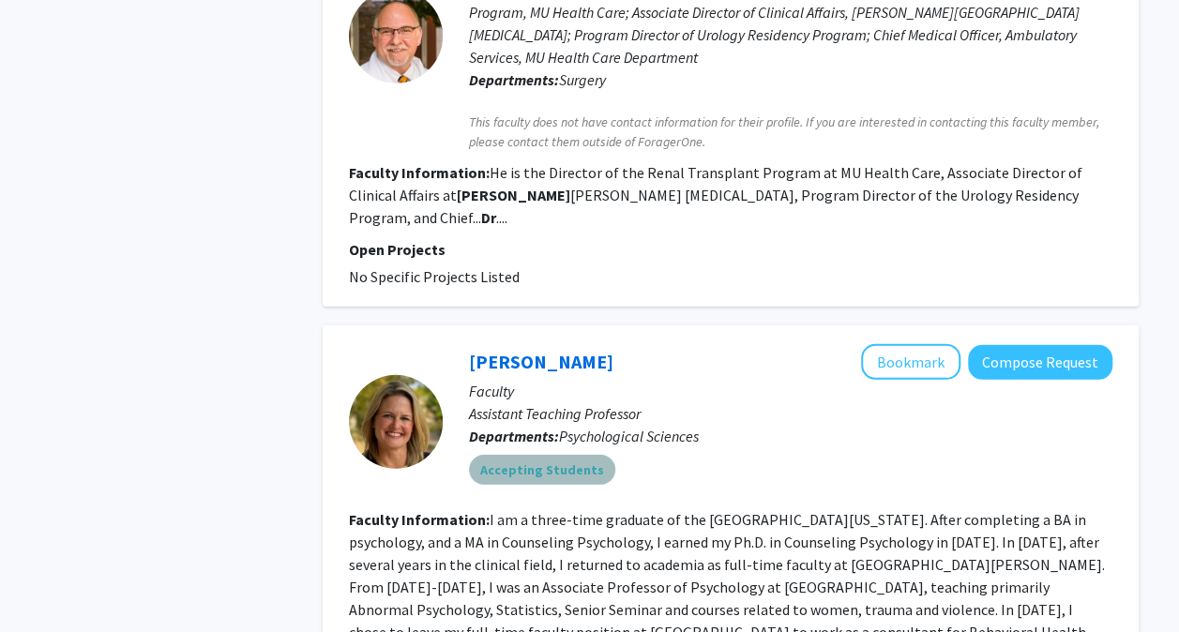
click at [541, 455] on mat-chip "Accepting Students" at bounding box center [542, 470] width 146 height 30
click at [524, 350] on link "[PERSON_NAME]" at bounding box center [541, 361] width 144 height 23
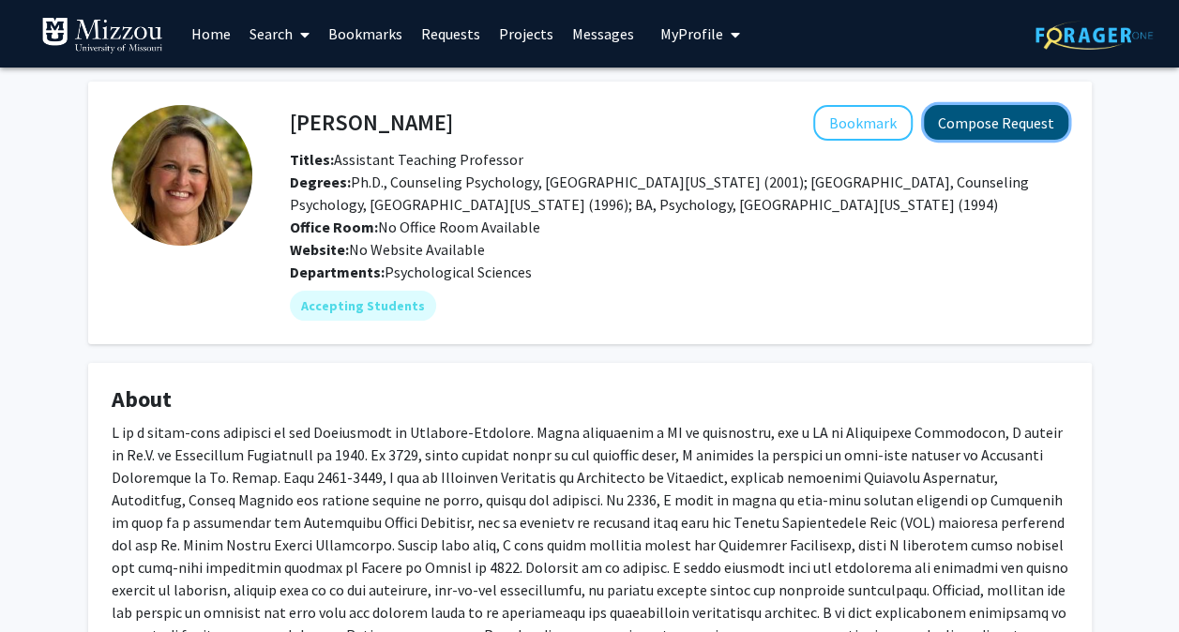
click at [1023, 117] on button "Compose Request" at bounding box center [996, 122] width 144 height 35
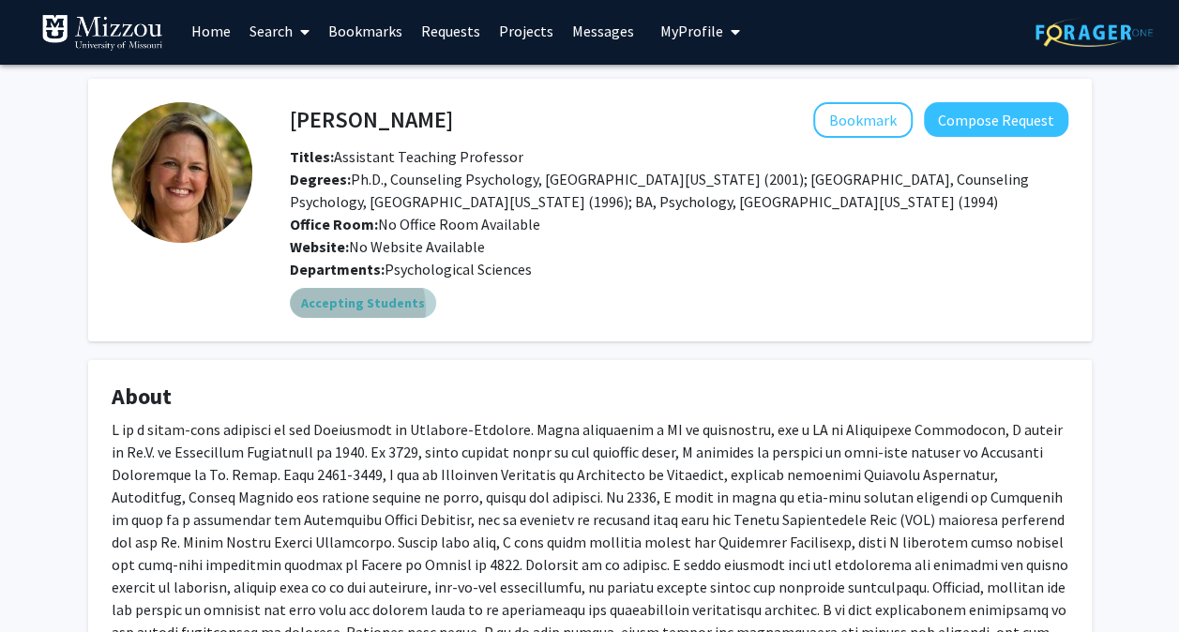
click at [349, 308] on mat-chip "Accepting Students" at bounding box center [363, 303] width 146 height 30
drag, startPoint x: 349, startPoint y: 308, endPoint x: 310, endPoint y: 312, distance: 39.7
click at [310, 312] on mat-chip "Accepting Students" at bounding box center [363, 303] width 146 height 30
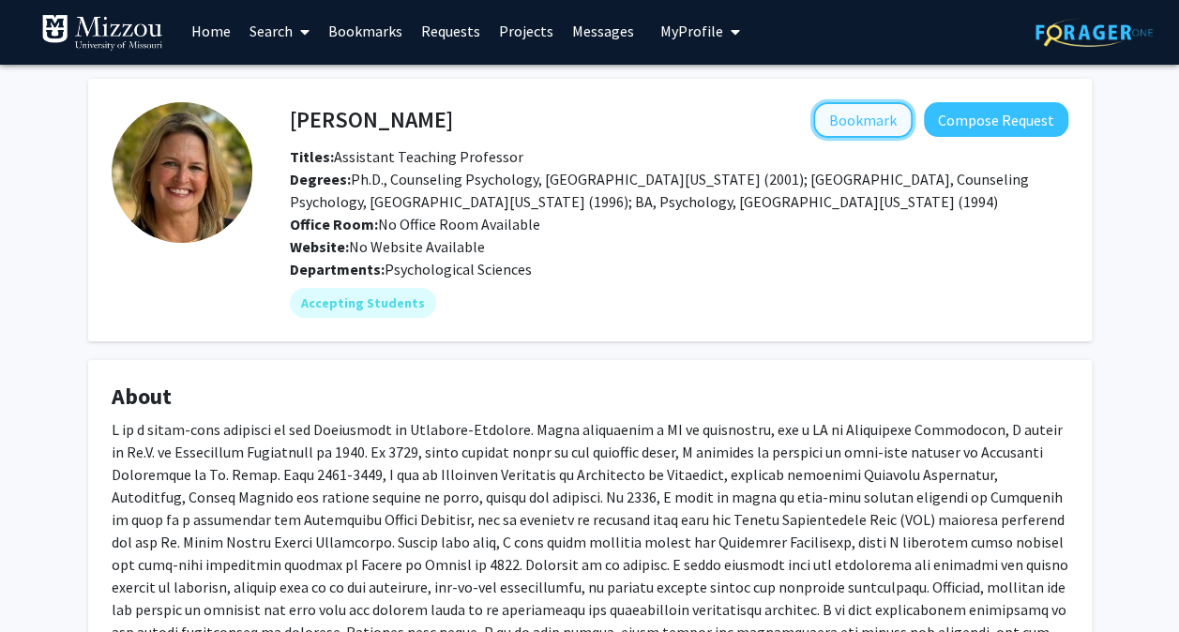
click at [861, 122] on button "Bookmark" at bounding box center [862, 120] width 99 height 36
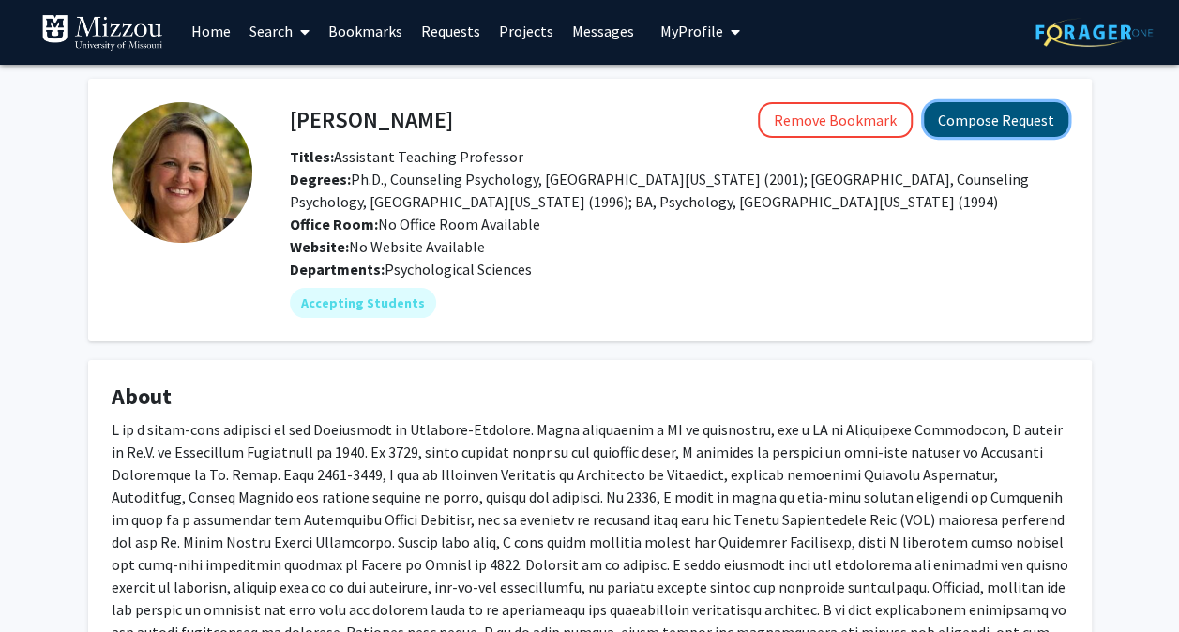
click at [1010, 114] on button "Compose Request" at bounding box center [996, 119] width 144 height 35
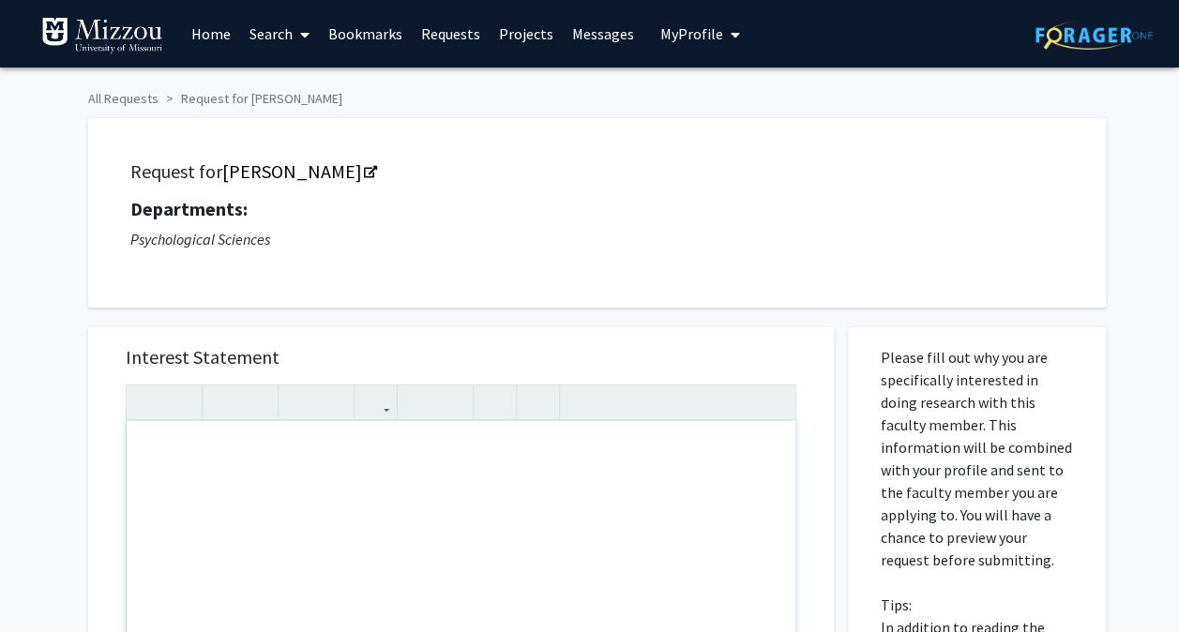
click at [263, 452] on div "Note to users with screen readers: Please press Alt+0 or Option+0 to deactivate…" at bounding box center [461, 636] width 669 height 431
type textarea "I"
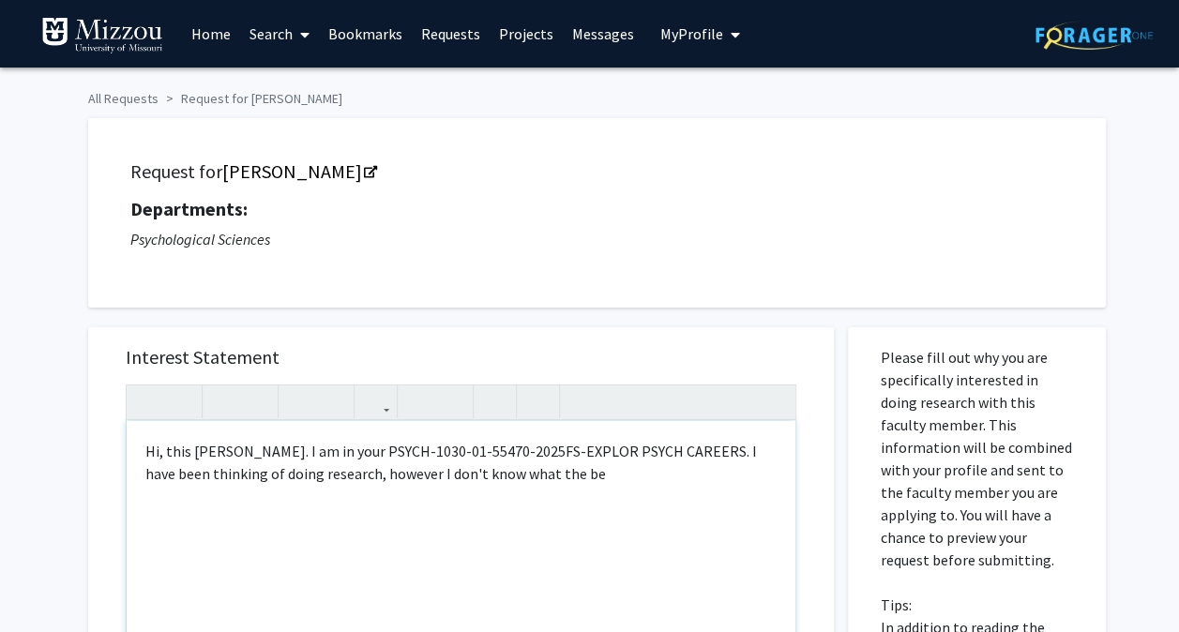
click at [623, 539] on div "Hi, this [PERSON_NAME]. I am in your PSYCH-1030-01-55470-2025FS-EXPLOR PSYCH CA…" at bounding box center [461, 636] width 669 height 431
click at [651, 488] on div "Hi, this [PERSON_NAME]. I am in your PSYCH-1030-01-55470-2025FS-EXPLOR PSYCH CA…" at bounding box center [461, 636] width 669 height 431
click at [703, 473] on p "Hi, this [PERSON_NAME]. I am in your PSYCH-1030-01-55470-2025FS-EXPLOR PSYCH CA…" at bounding box center [460, 462] width 631 height 45
click at [428, 507] on p "Hi, this [PERSON_NAME]. I am in your PSYCH-1030-01-55470-2025FS-EXPLOR PSYCH CA…" at bounding box center [460, 474] width 631 height 68
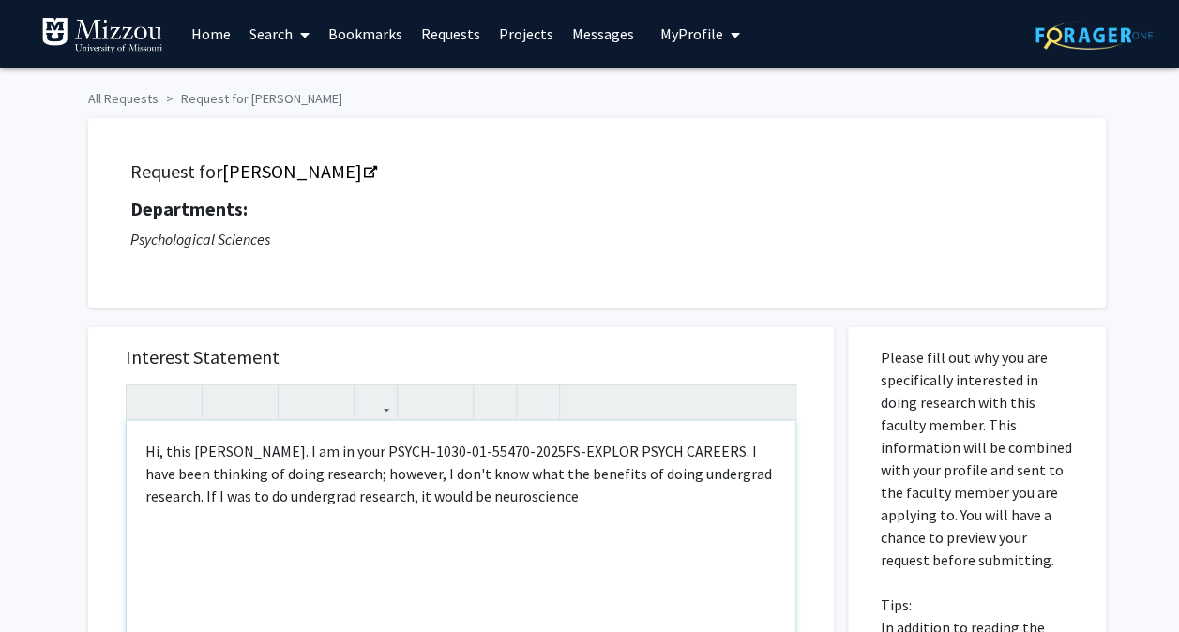
click at [634, 491] on p "Hi, this [PERSON_NAME]. I am in your PSYCH-1030-01-55470-2025FS-EXPLOR PSYCH CA…" at bounding box center [460, 474] width 631 height 68
click at [568, 491] on p "Hi, this [PERSON_NAME]. I am in your PSYCH-1030-01-55470-2025FS-EXPLOR PSYCH CA…" at bounding box center [460, 474] width 631 height 68
click at [770, 496] on p "Hi, this [PERSON_NAME]. I am in your PSYCH-1030-01-55470-2025FS-EXPLOR PSYCH CA…" at bounding box center [460, 474] width 631 height 68
type textarea "<p>Hi, this [PERSON_NAME]. I am in your PSYCH-1030-01-55470-2025FS-EXPLOR PSYCH…"
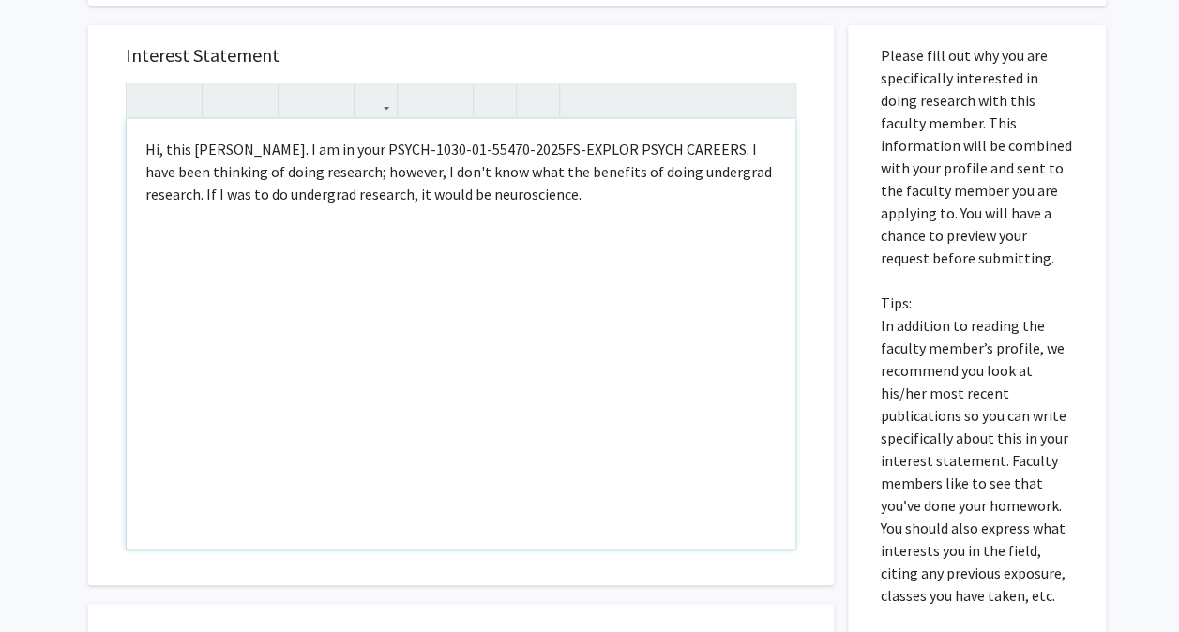
scroll to position [312, 0]
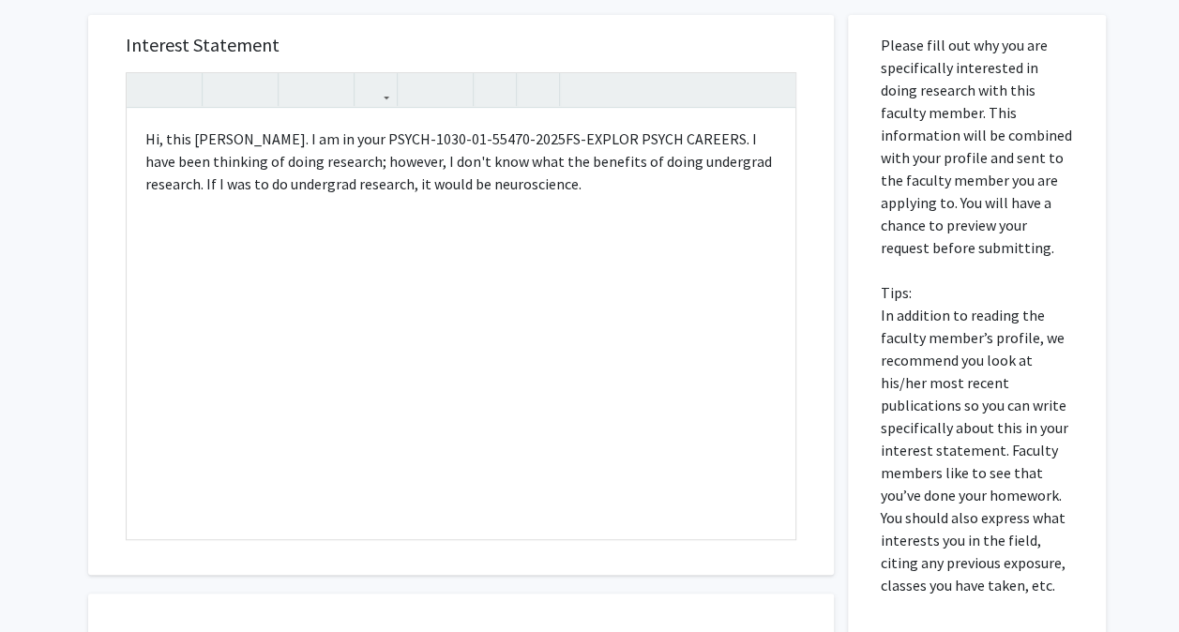
click at [1070, 520] on p "Please fill out why you are specifically interested in doing research with this…" at bounding box center [977, 315] width 192 height 563
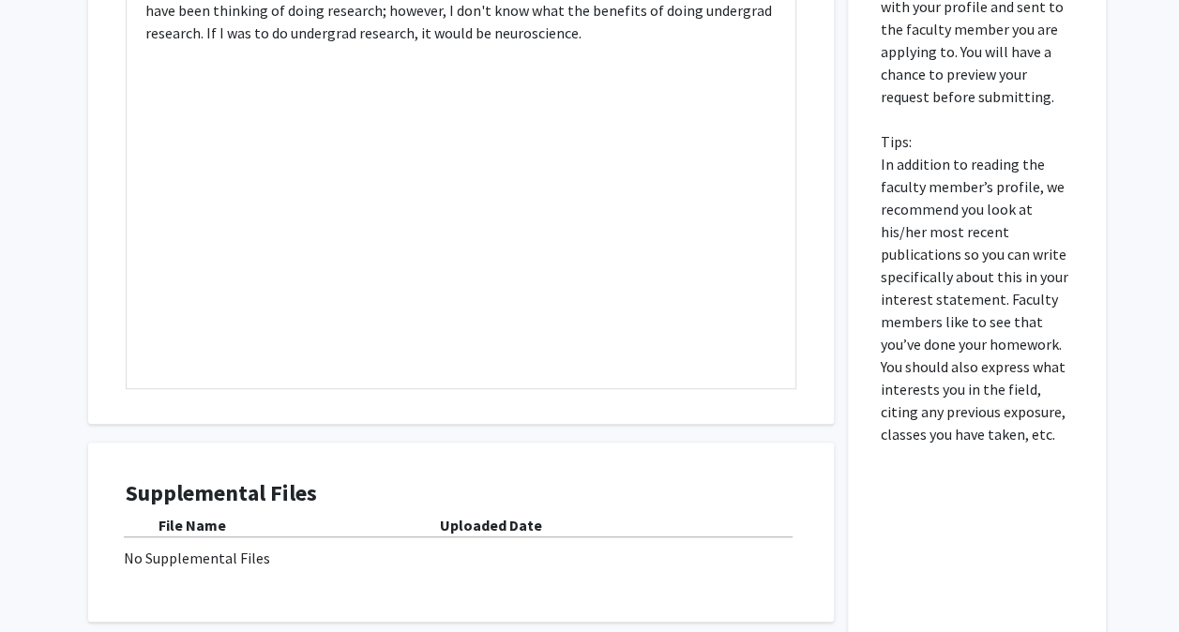
click at [1079, 520] on div "Please fill out why you are specifically interested in doing research with this…" at bounding box center [977, 278] width 230 height 829
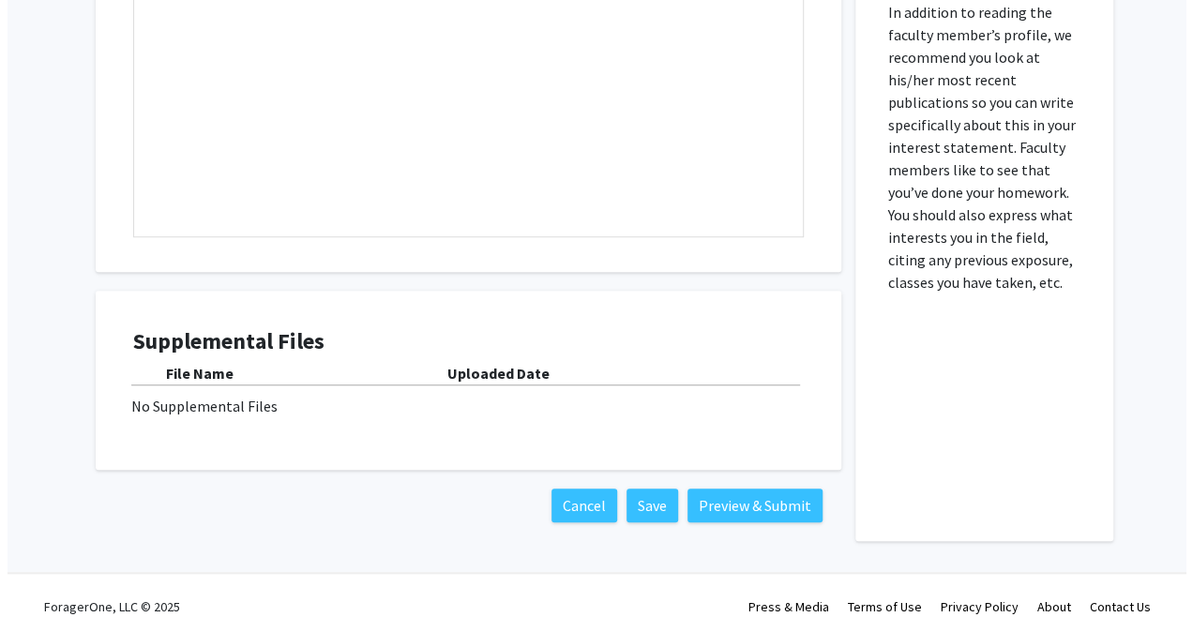
scroll to position [622, 0]
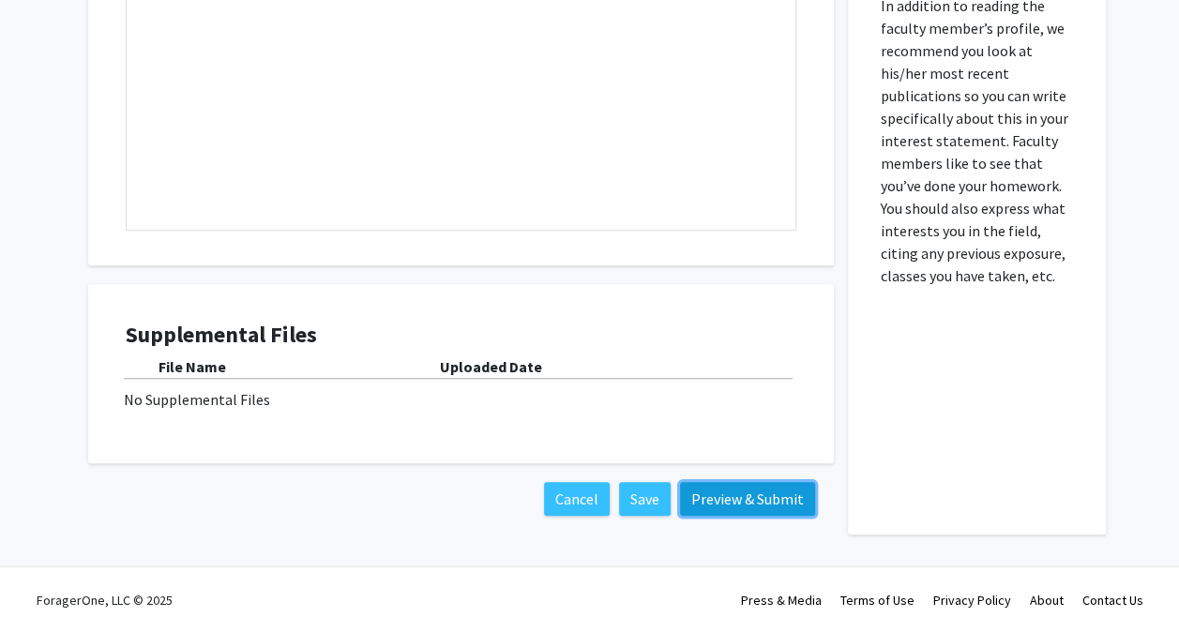
click at [737, 506] on button "Preview & Submit" at bounding box center [747, 499] width 135 height 34
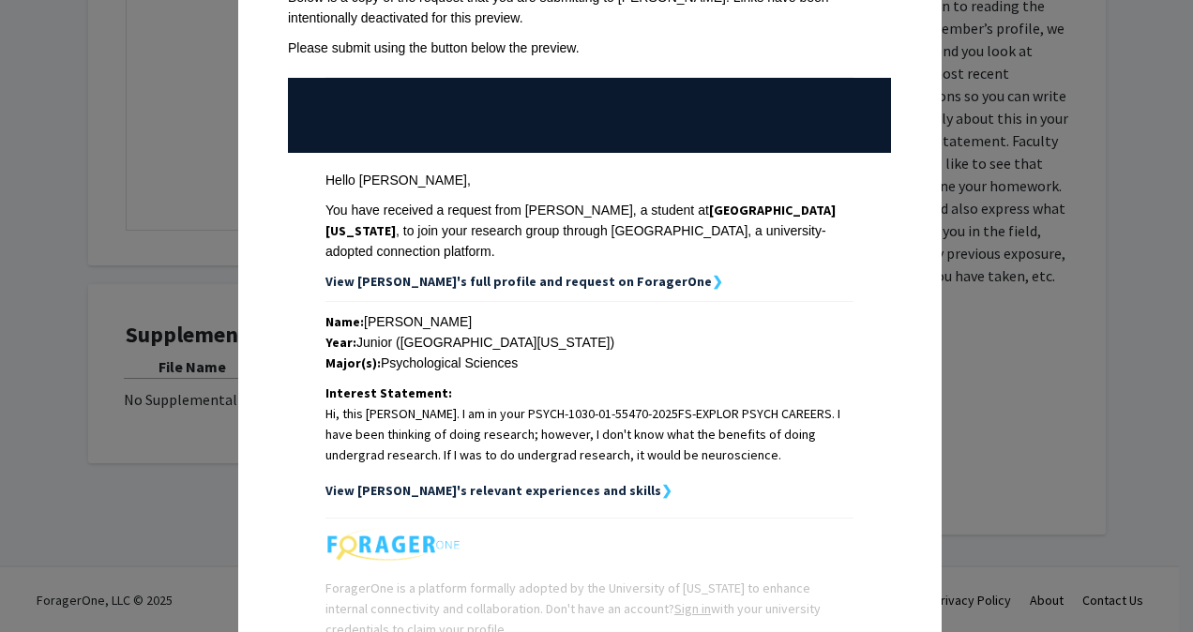
scroll to position [280, 0]
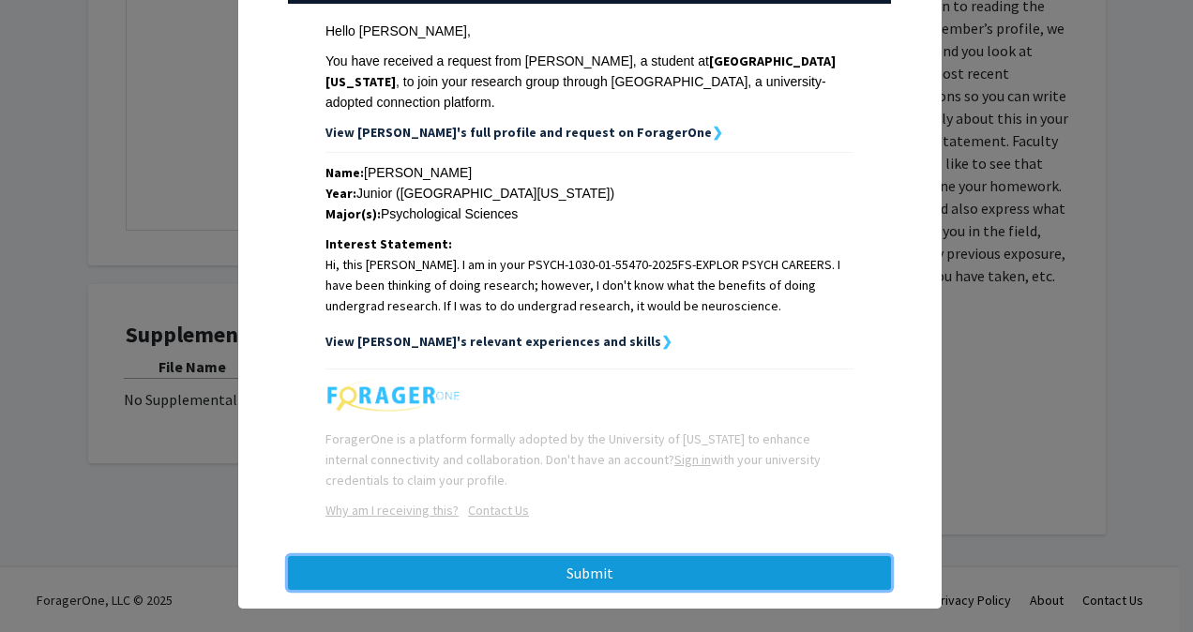
click at [678, 556] on button "Submit" at bounding box center [589, 573] width 603 height 34
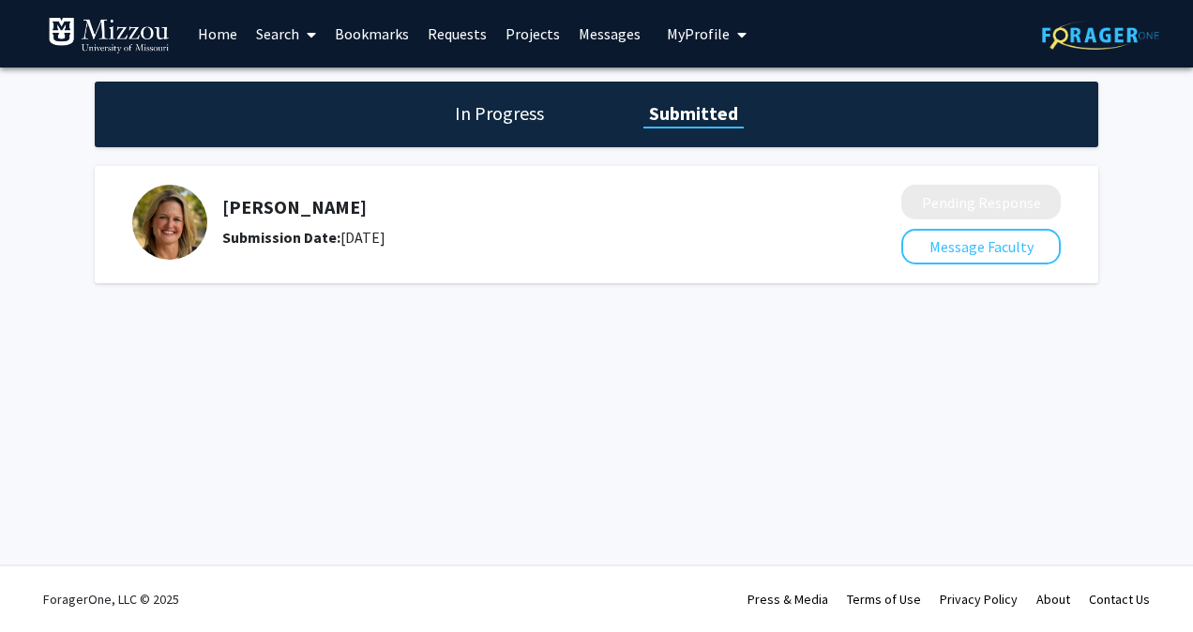
click at [449, 30] on link "Requests" at bounding box center [457, 34] width 78 height 66
click at [217, 39] on link "Home" at bounding box center [218, 34] width 58 height 66
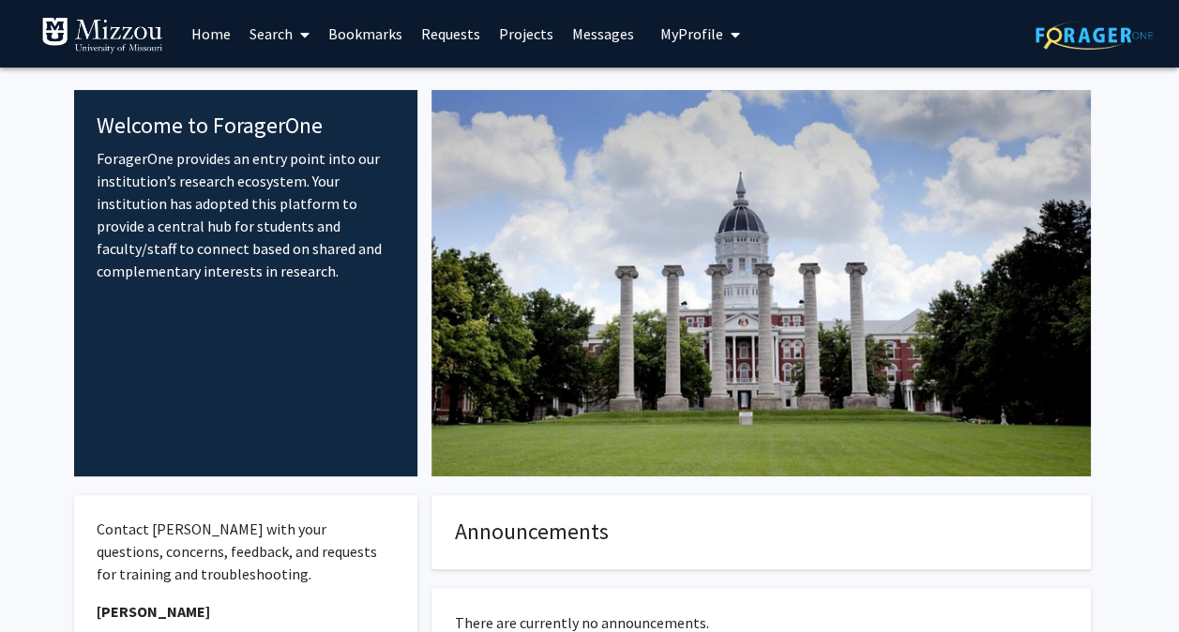
click at [377, 24] on link "Bookmarks" at bounding box center [365, 34] width 93 height 66
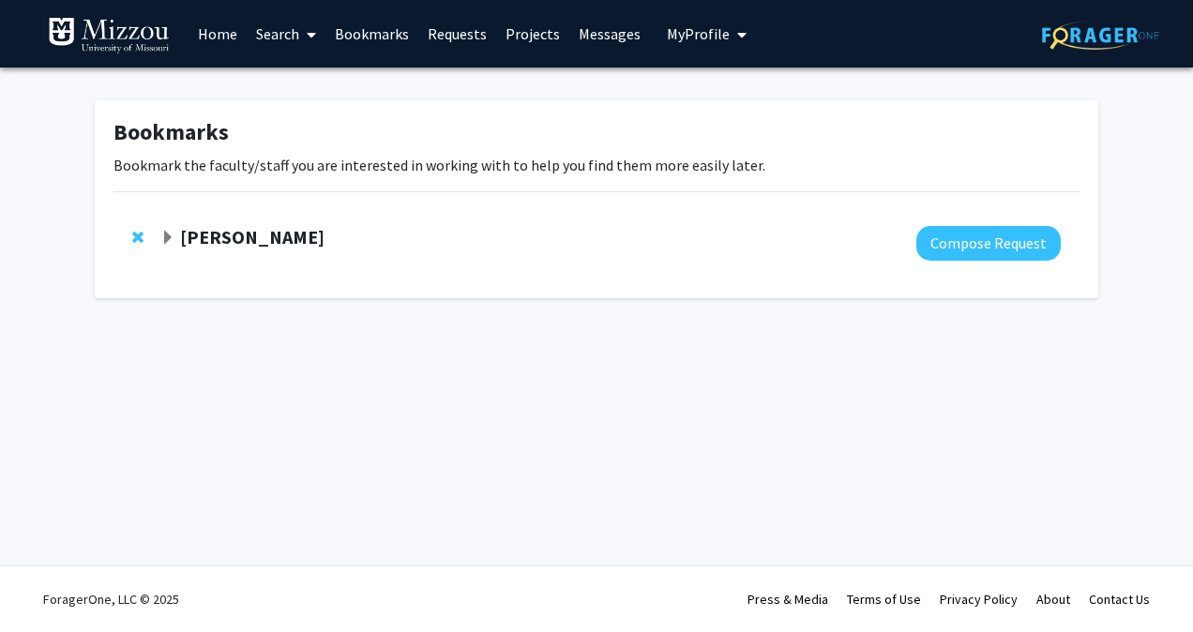
click at [690, 35] on span "My Profile" at bounding box center [698, 33] width 63 height 19
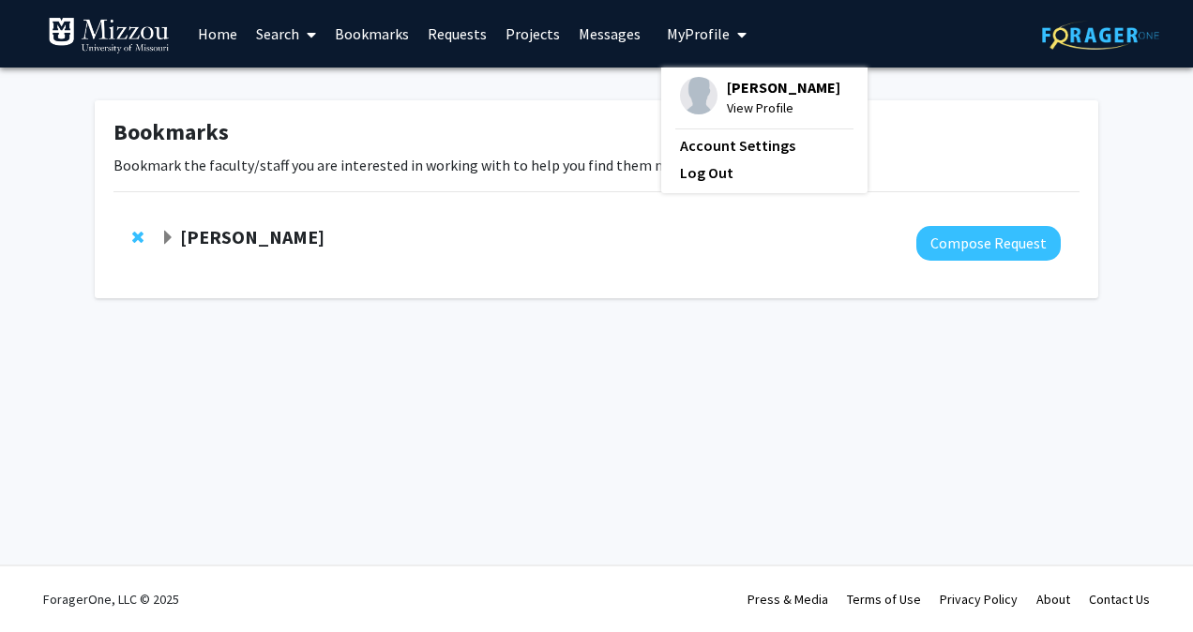
click at [745, 103] on span "View Profile" at bounding box center [784, 108] width 114 height 21
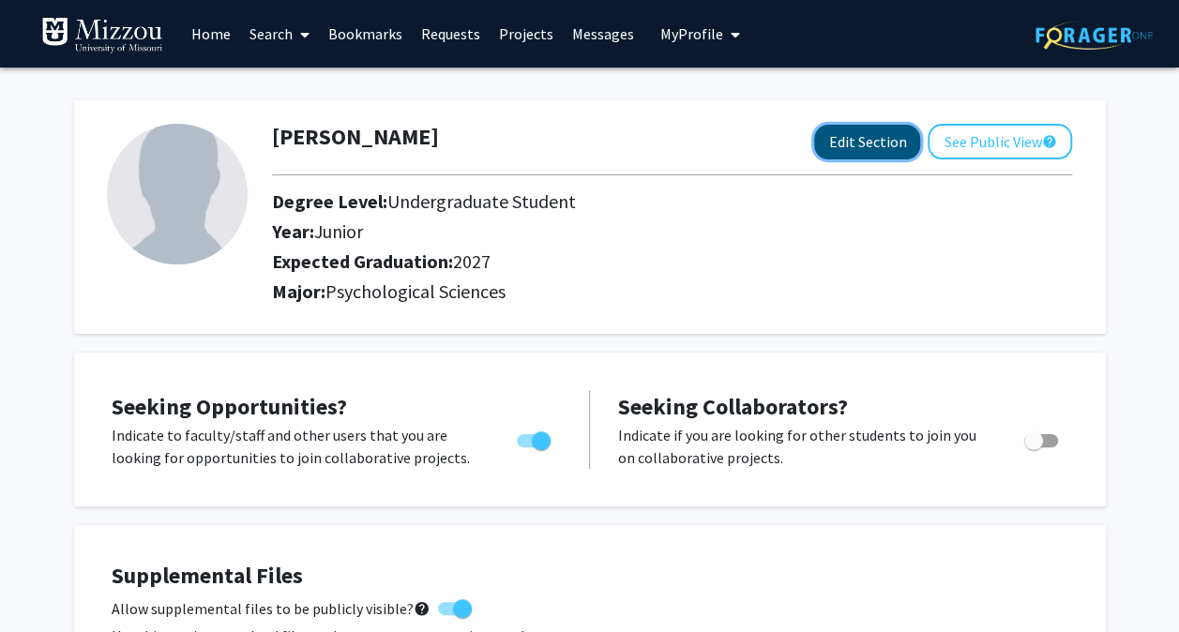
click at [892, 146] on button "Edit Section" at bounding box center [867, 142] width 106 height 35
select select "junior"
select select "2027"
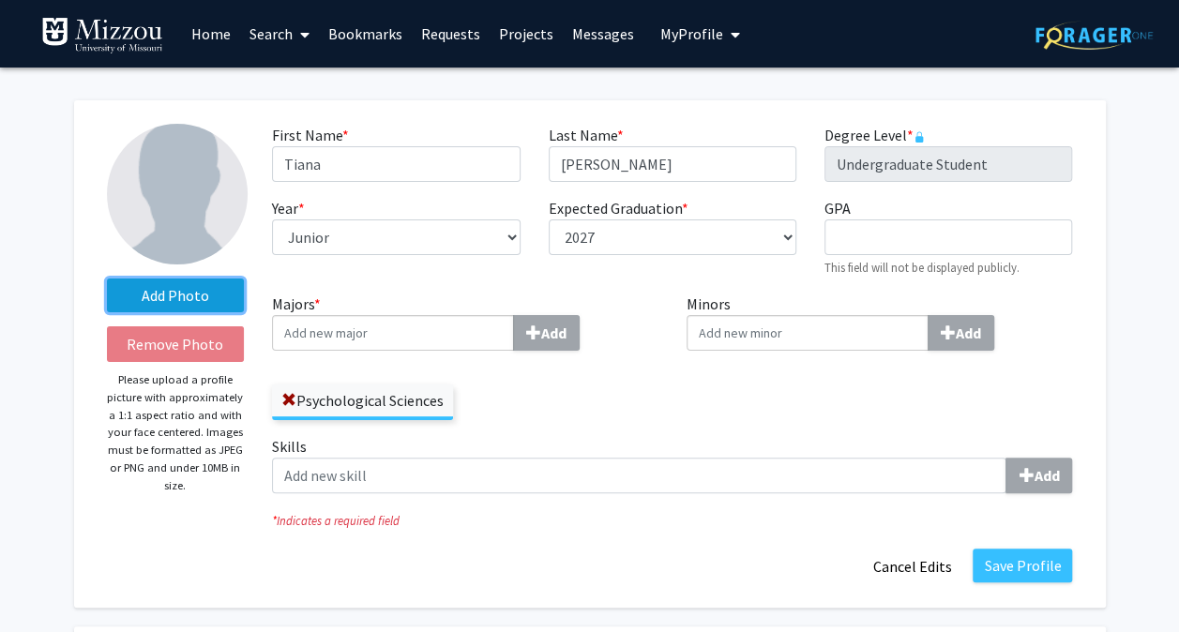
click at [188, 295] on label "Add Photo" at bounding box center [176, 296] width 138 height 34
click at [0, 0] on input "Add Photo" at bounding box center [0, 0] width 0 height 0
click at [186, 293] on label "Add Photo" at bounding box center [176, 296] width 138 height 34
click at [0, 0] on input "Add Photo" at bounding box center [0, 0] width 0 height 0
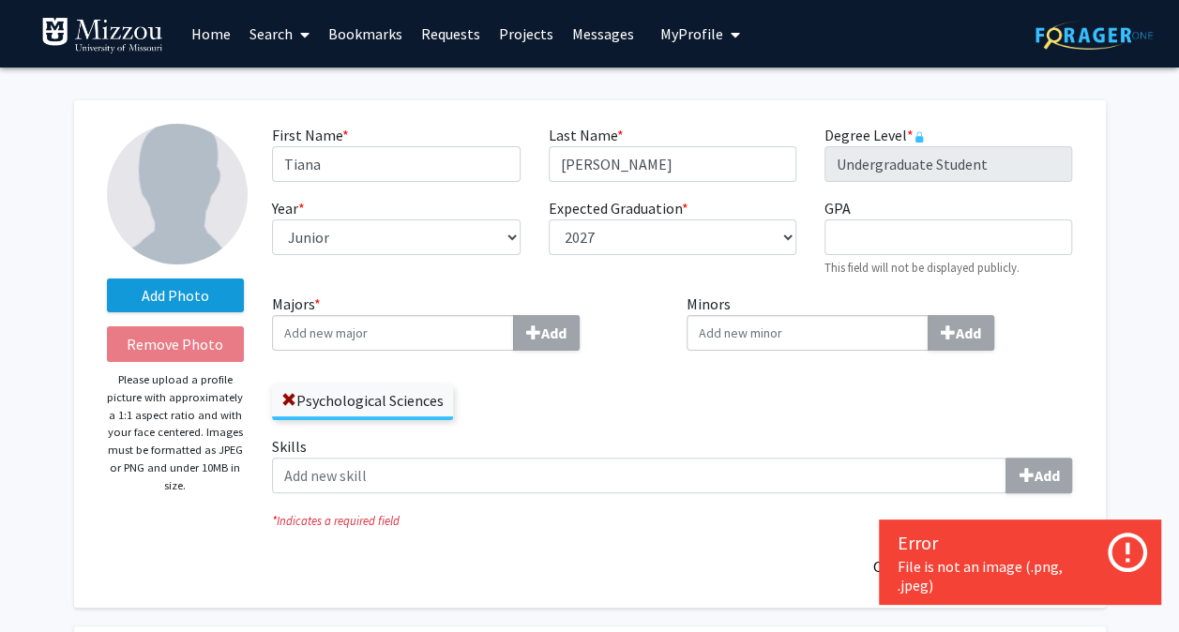
click at [332, 131] on label "First Name * required" at bounding box center [310, 135] width 77 height 23
click at [332, 146] on input "Tiana" at bounding box center [396, 164] width 248 height 36
click at [186, 302] on label "Add Photo" at bounding box center [176, 296] width 138 height 34
click at [0, 0] on input "Add Photo" at bounding box center [0, 0] width 0 height 0
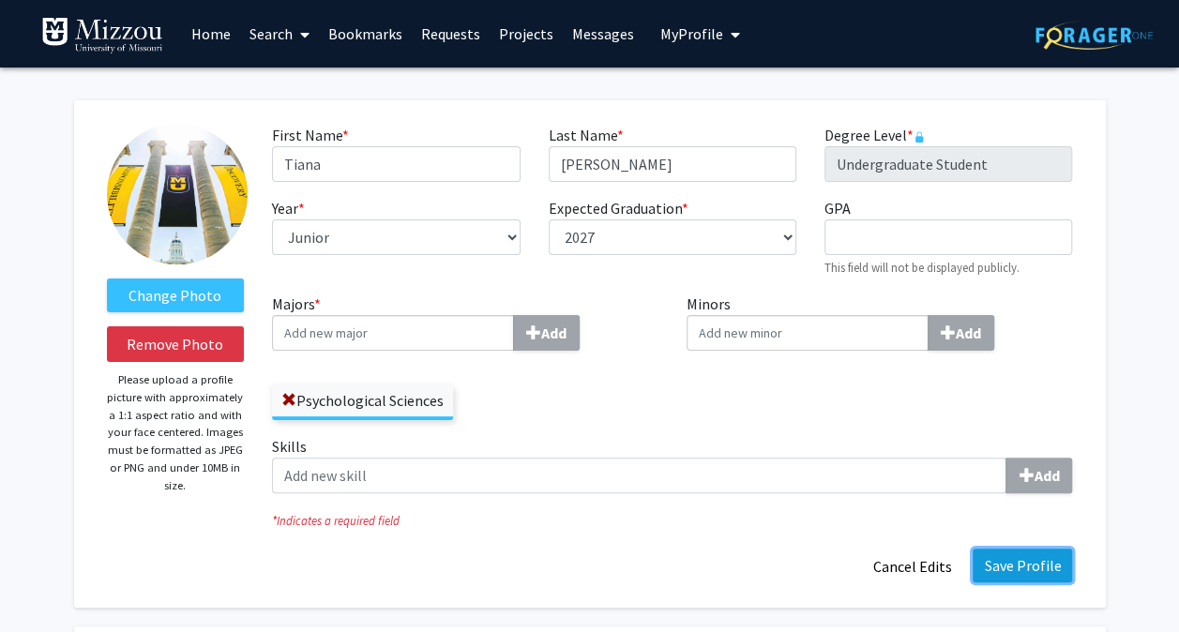
click at [994, 577] on button "Save Profile" at bounding box center [1022, 566] width 99 height 34
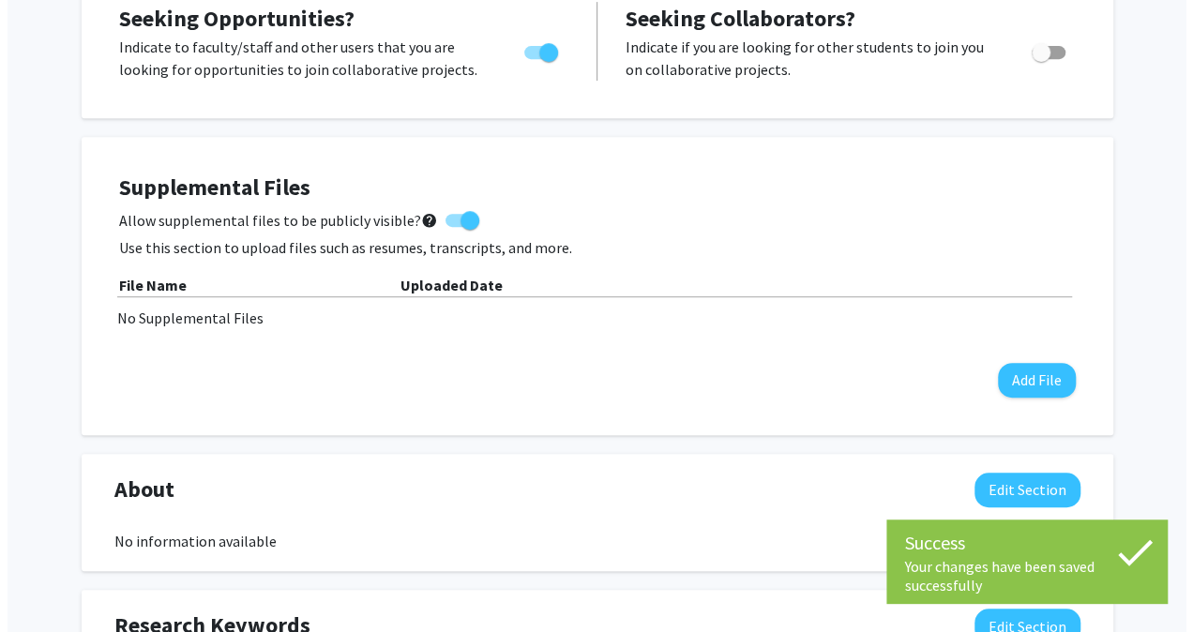
scroll to position [396, 0]
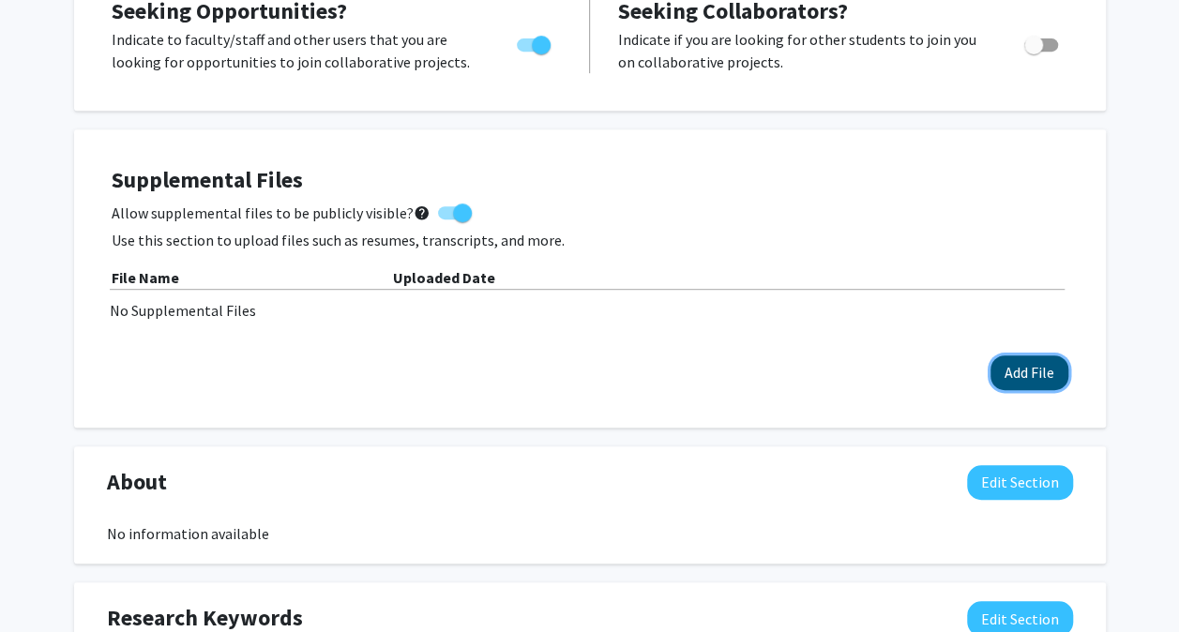
click at [1020, 373] on button "Add File" at bounding box center [1030, 373] width 78 height 35
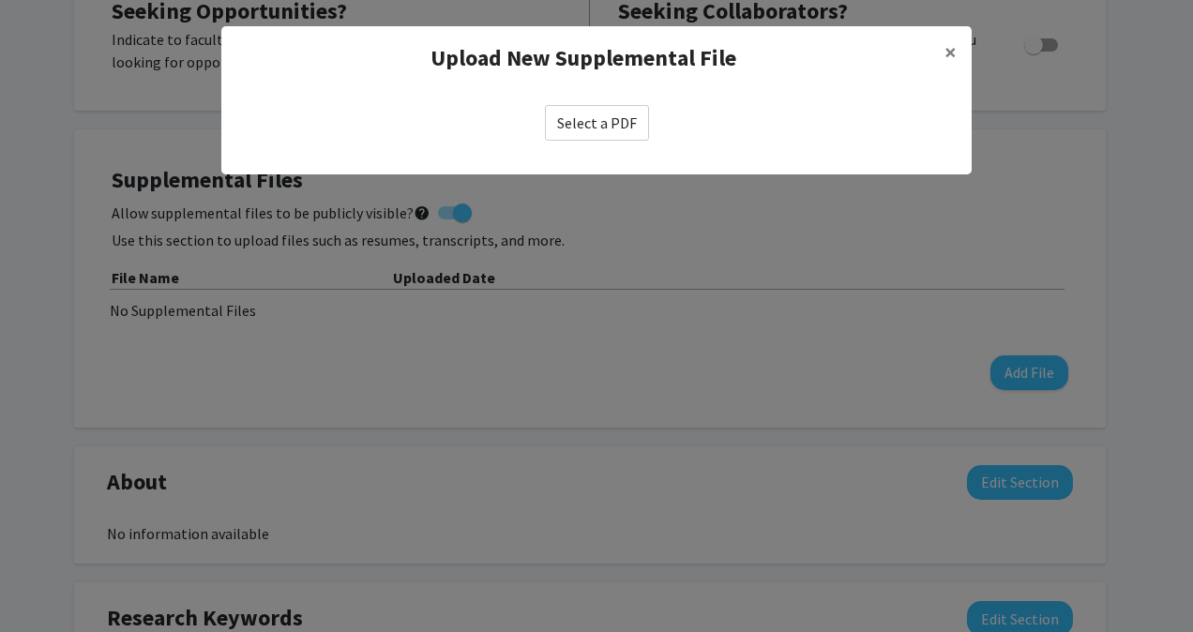
click at [608, 123] on label "Select a PDF" at bounding box center [597, 123] width 104 height 36
click at [0, 0] on input "Select a PDF" at bounding box center [0, 0] width 0 height 0
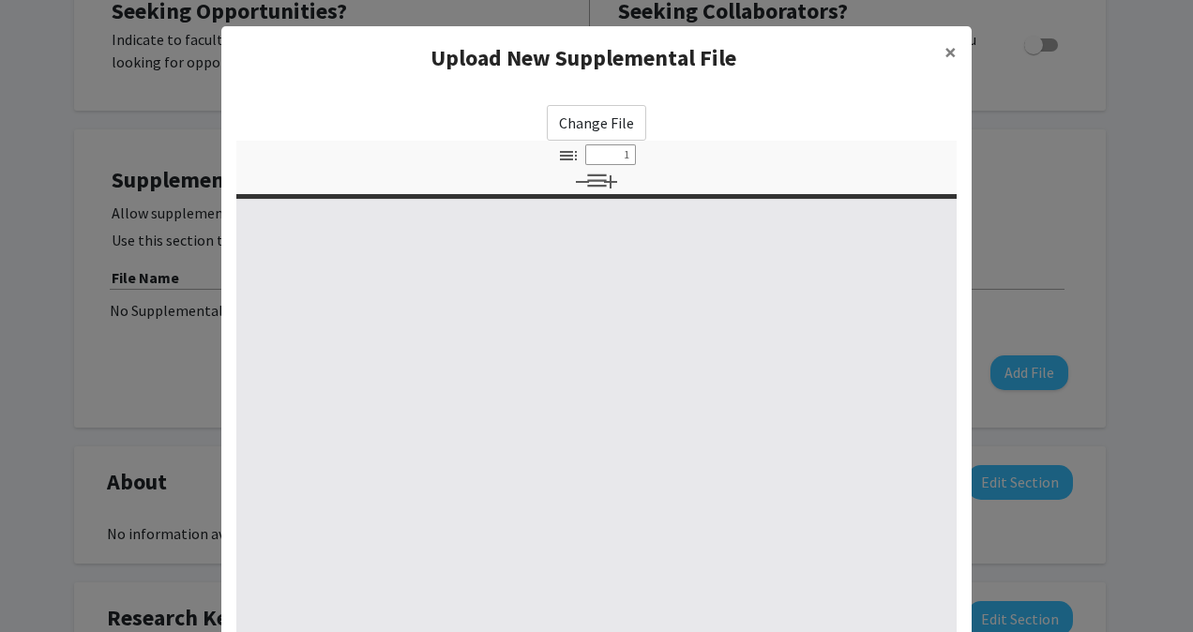
select select "custom"
type input "0"
select select "custom"
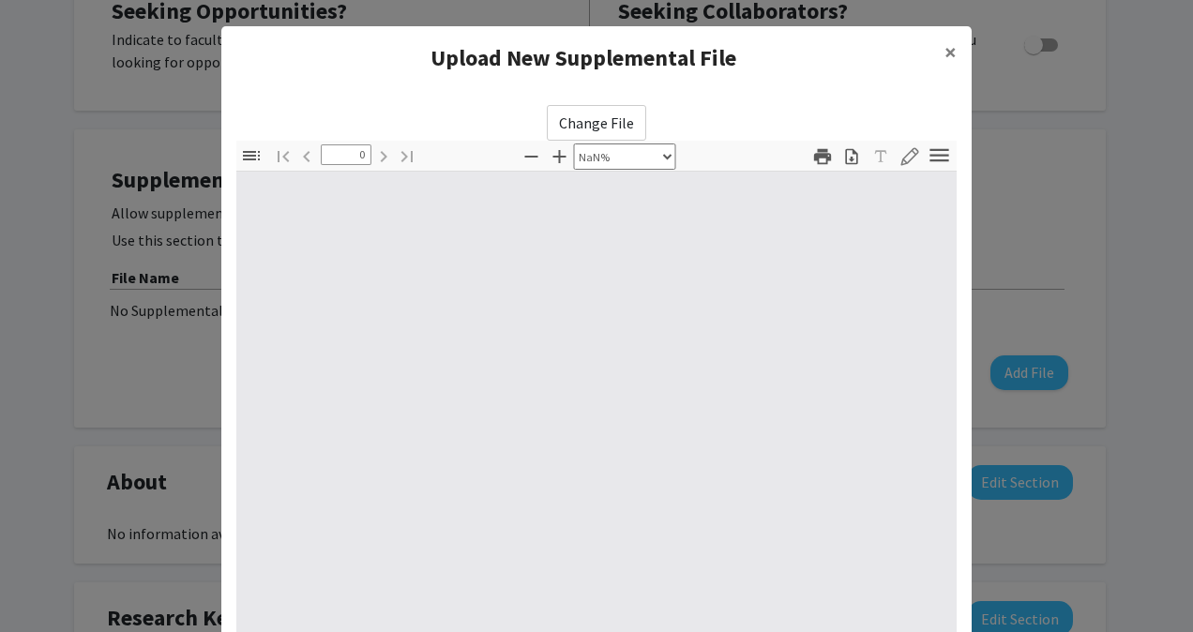
type input "1"
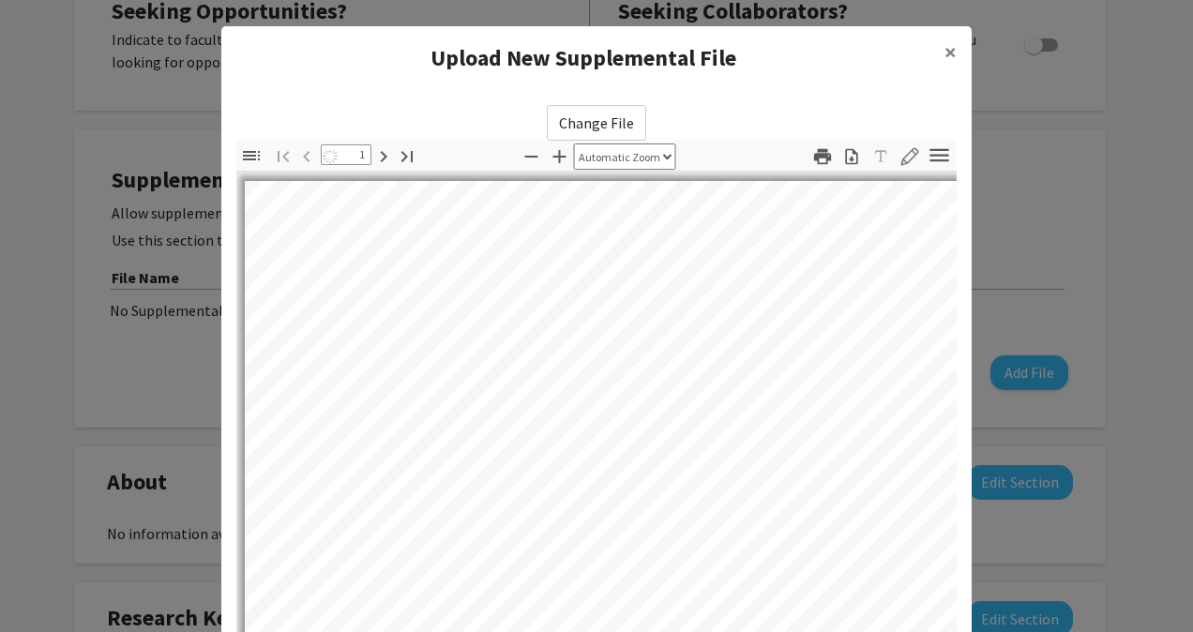
select select "auto"
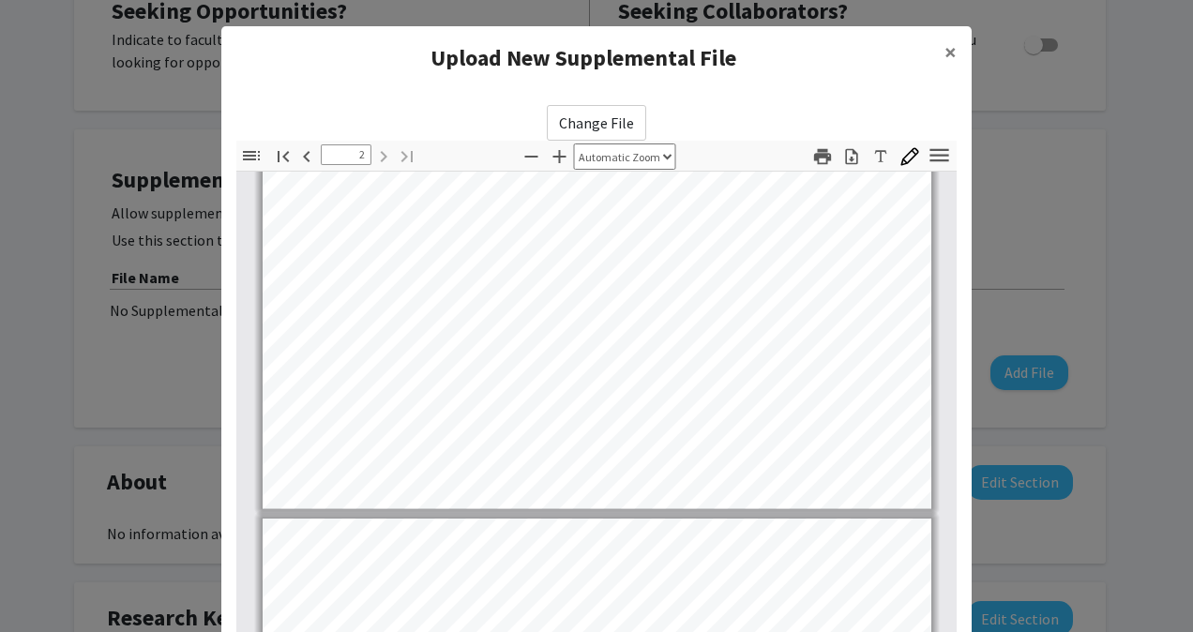
type input "1"
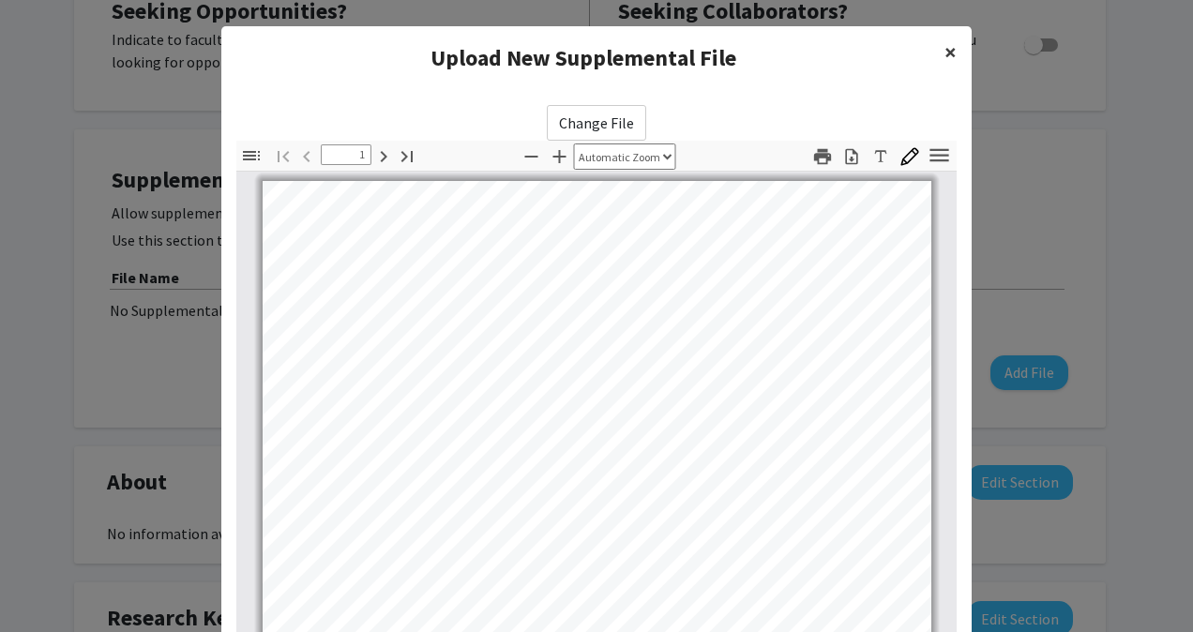
click at [950, 43] on span "×" at bounding box center [951, 52] width 12 height 29
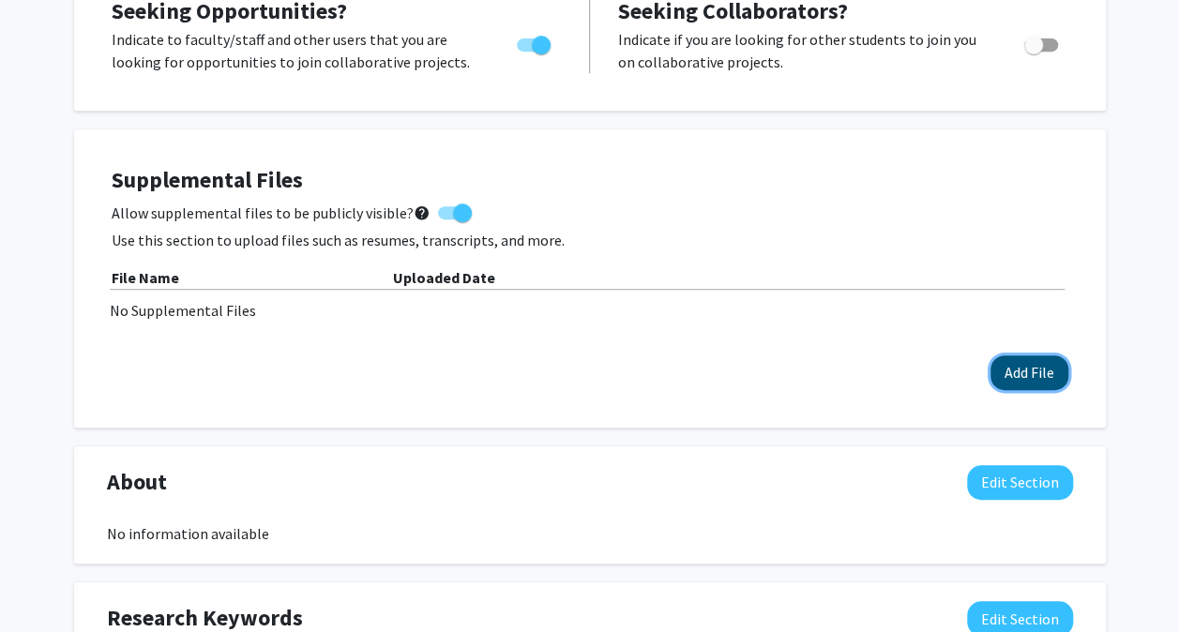
click at [1041, 383] on button "Add File" at bounding box center [1030, 373] width 78 height 35
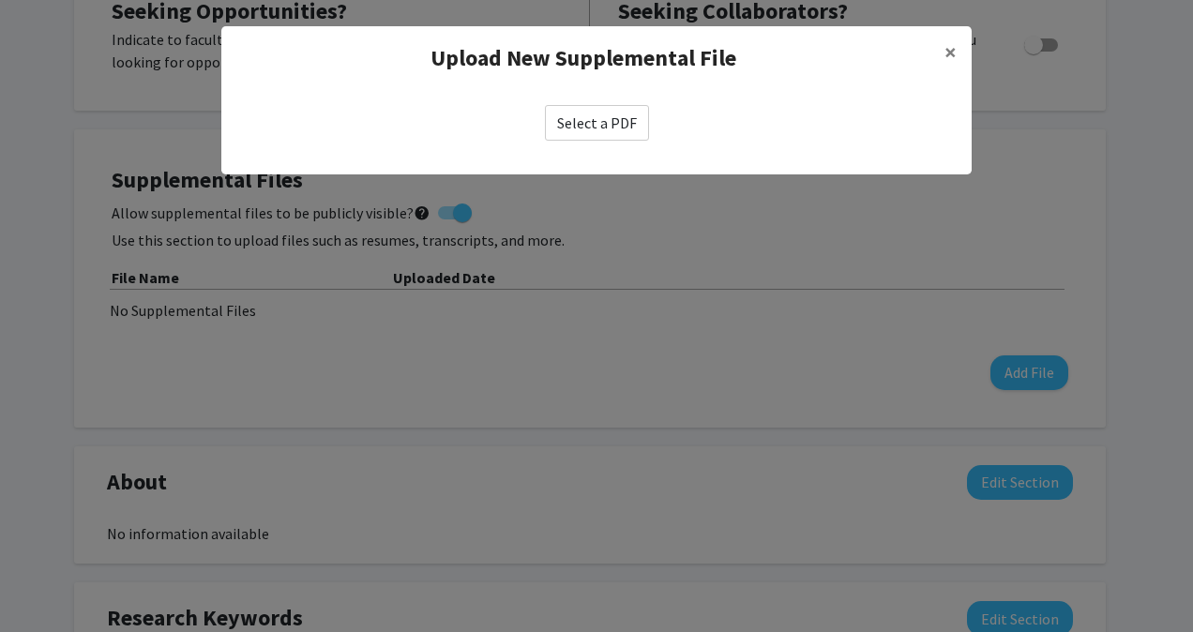
click at [629, 131] on label "Select a PDF" at bounding box center [597, 123] width 104 height 36
click at [0, 0] on input "Select a PDF" at bounding box center [0, 0] width 0 height 0
select select "custom"
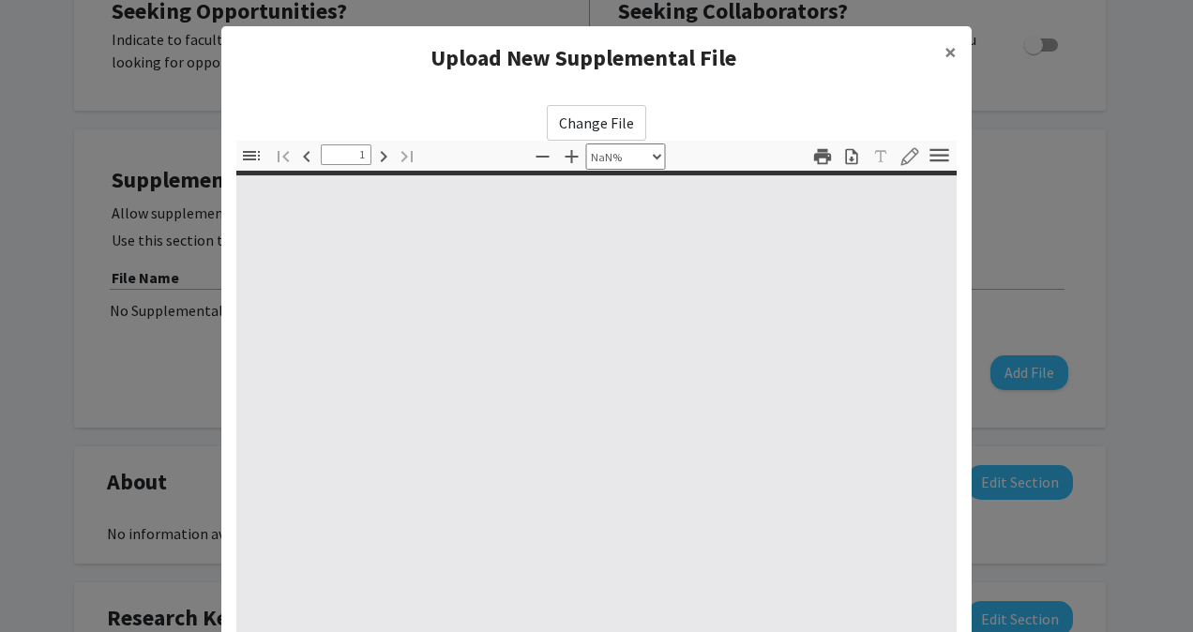
type input "0"
select select "custom"
type input "1"
select select "auto"
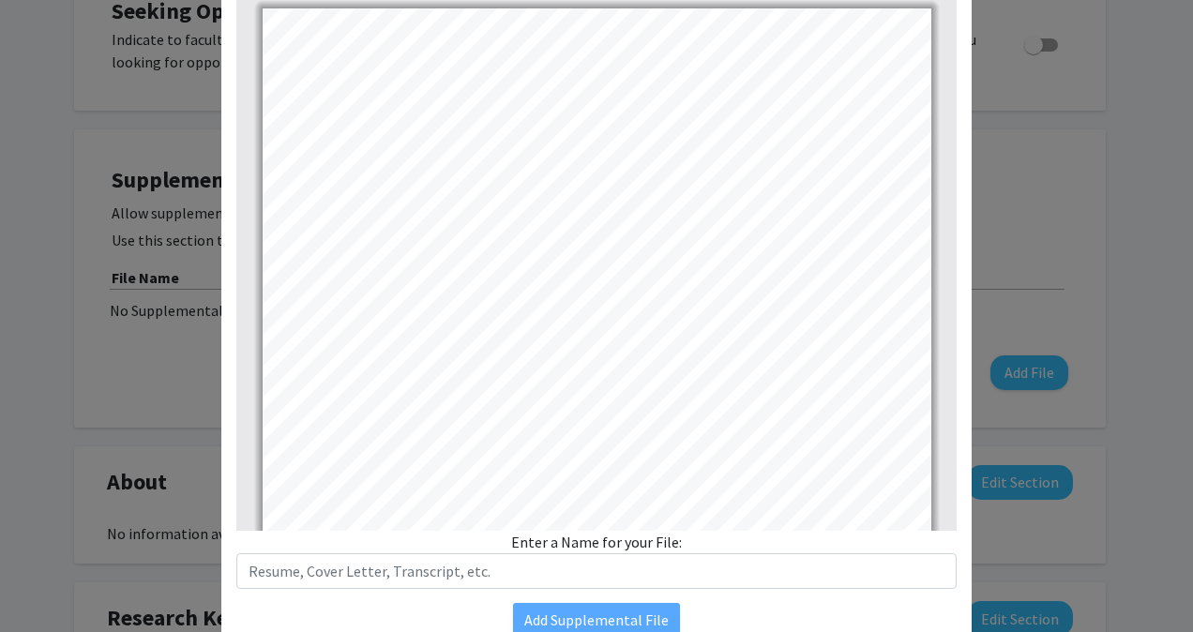
scroll to position [255, 0]
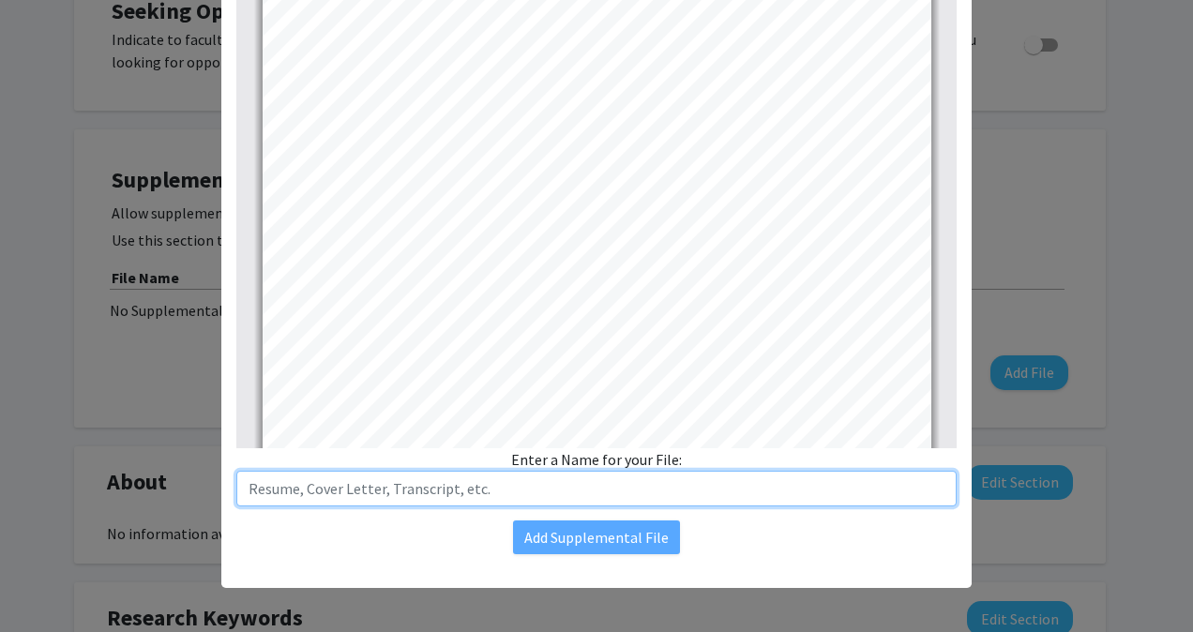
click at [441, 488] on input "text" at bounding box center [596, 489] width 721 height 36
click at [281, 487] on input "MACC Transcript" at bounding box center [596, 489] width 721 height 36
type input "MACC Unofficial Transcript"
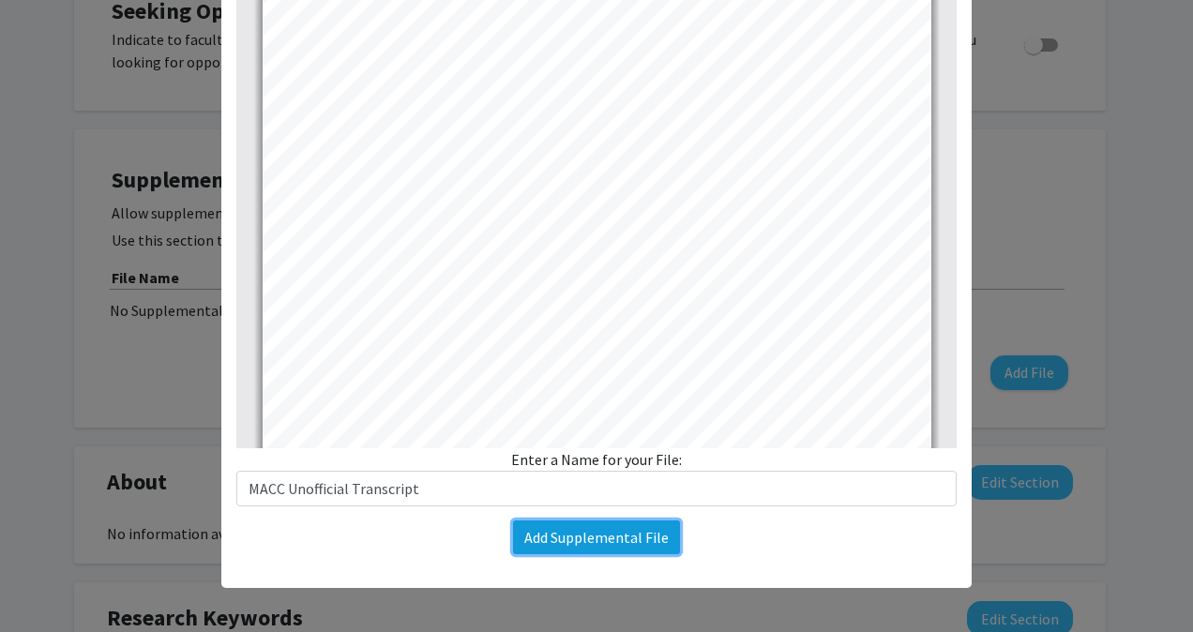
click at [603, 530] on button "Add Supplemental File" at bounding box center [596, 538] width 167 height 34
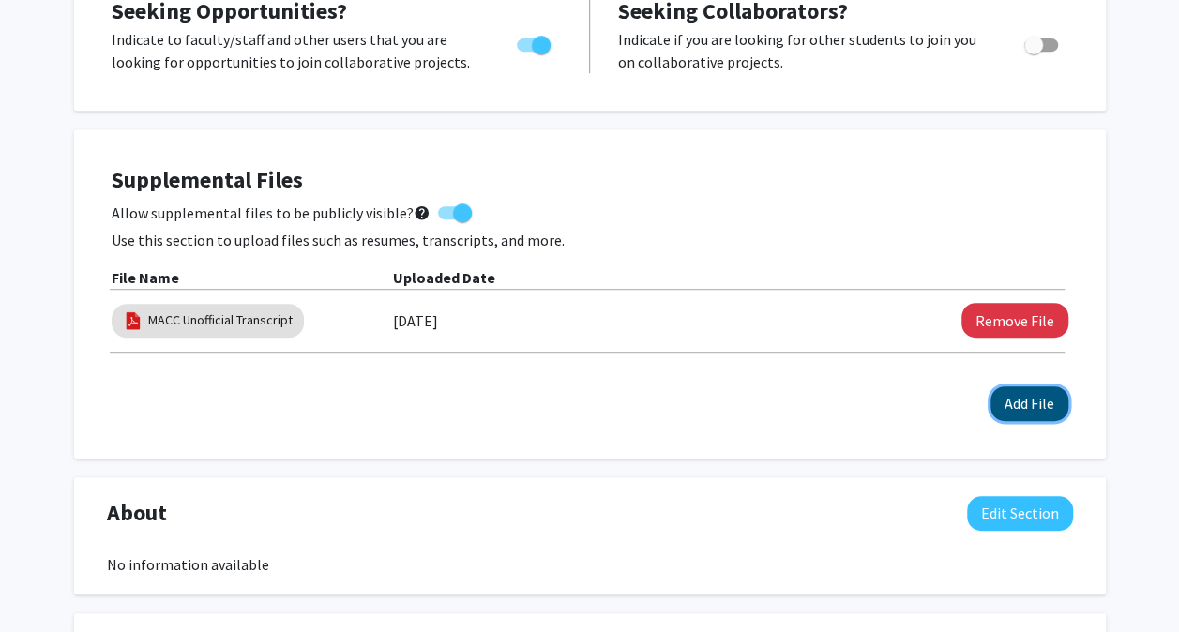
click at [1015, 411] on button "Add File" at bounding box center [1030, 404] width 78 height 35
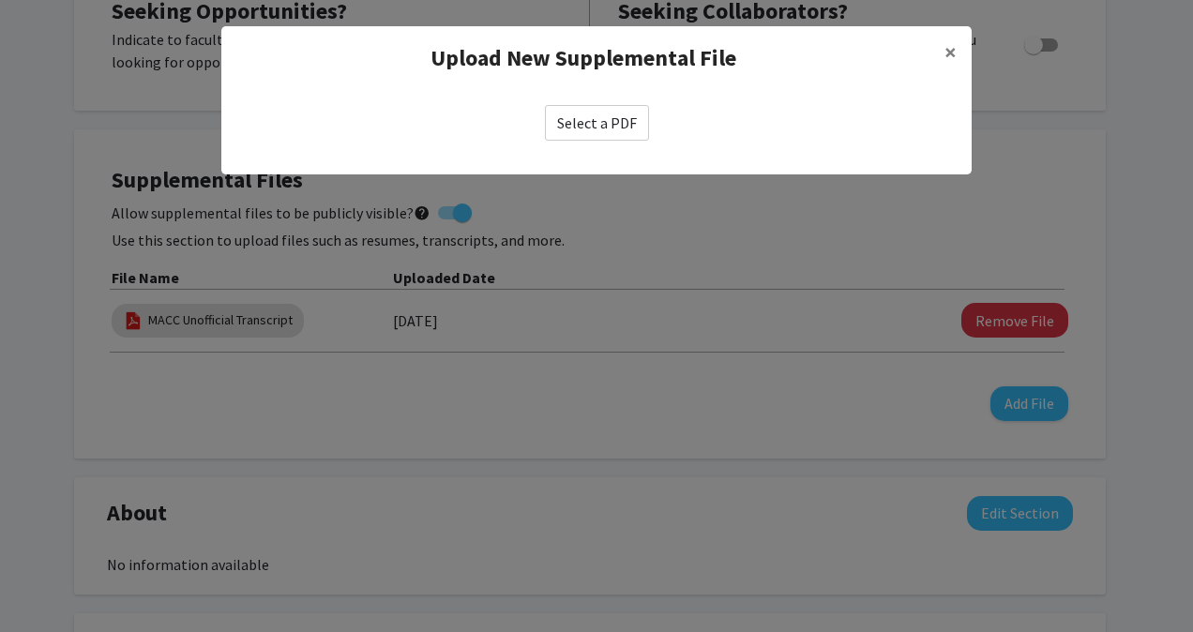
click at [602, 110] on label "Select a PDF" at bounding box center [597, 123] width 104 height 36
click at [0, 0] on input "Select a PDF" at bounding box center [0, 0] width 0 height 0
select select "custom"
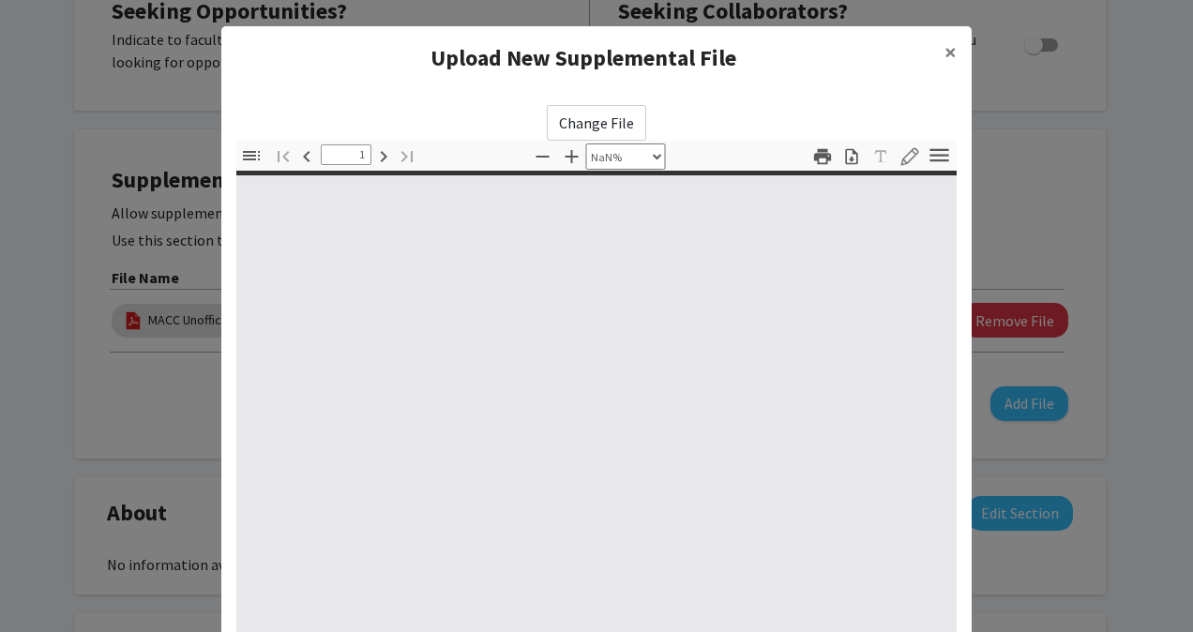
type input "0"
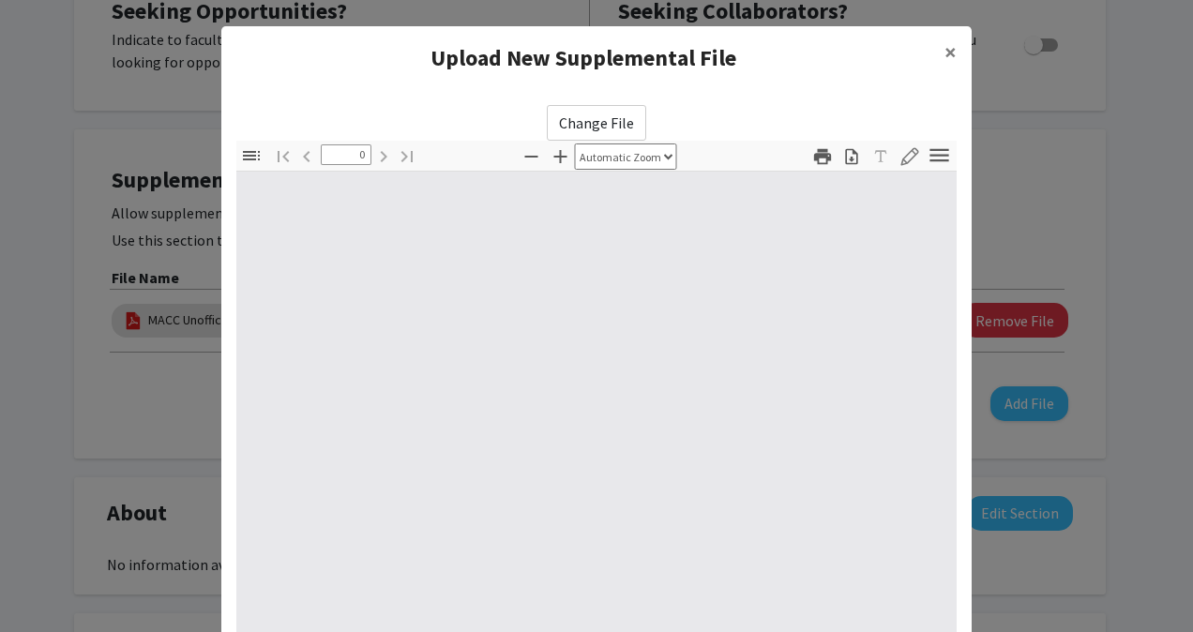
select select "custom"
type input "1"
select select "auto"
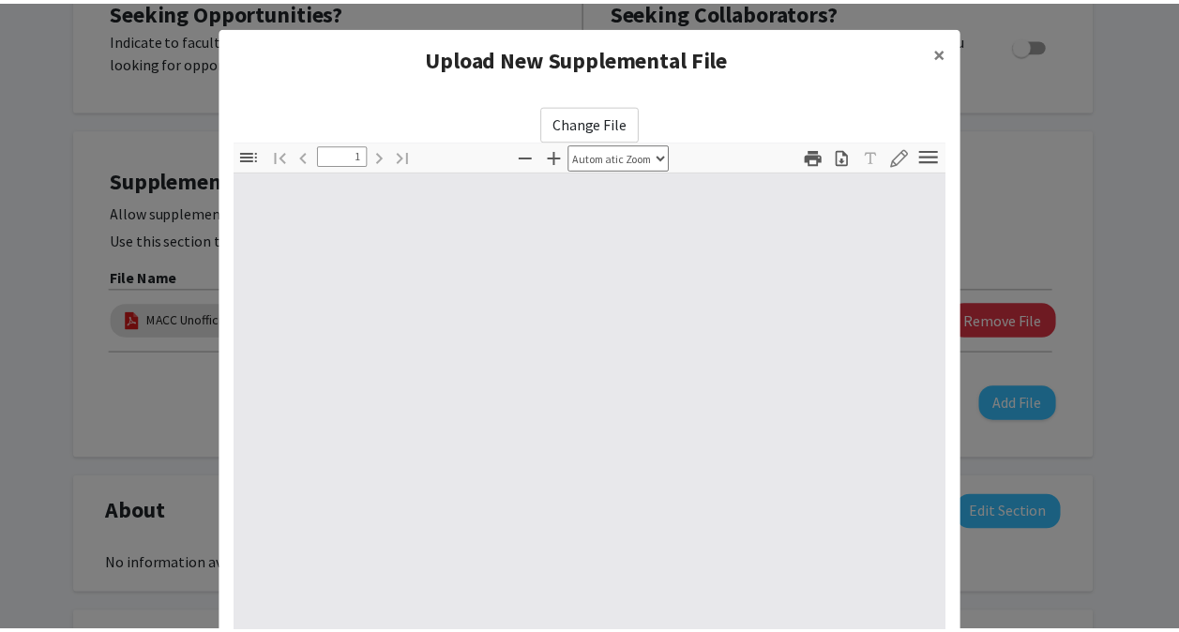
scroll to position [4, 0]
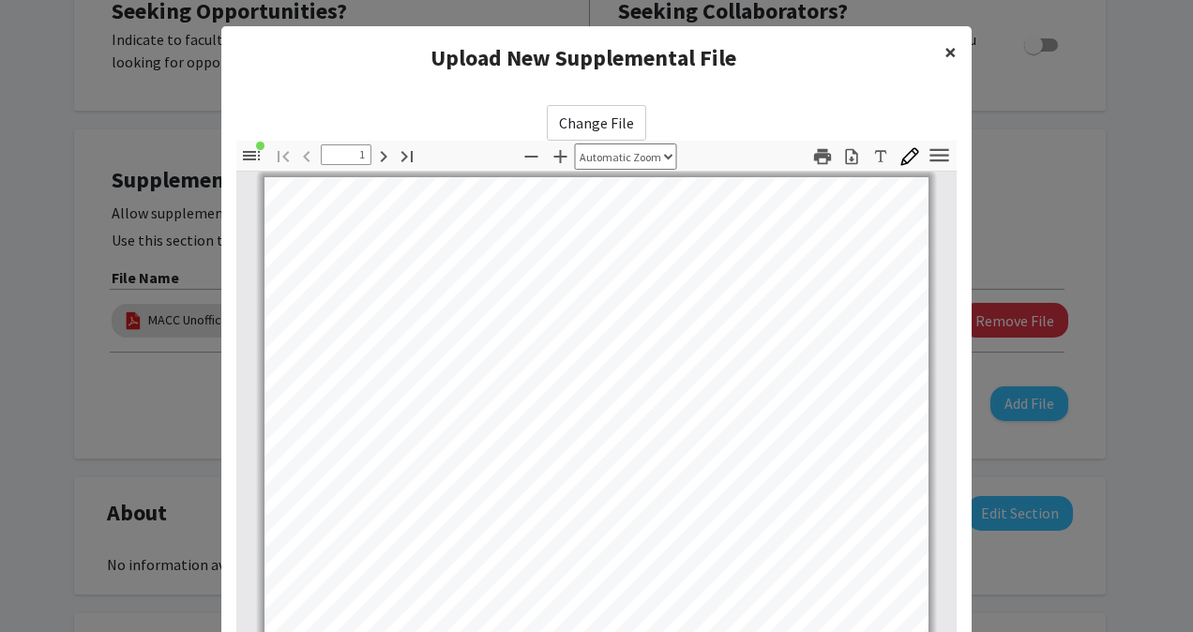
click at [948, 54] on span "×" at bounding box center [951, 52] width 12 height 29
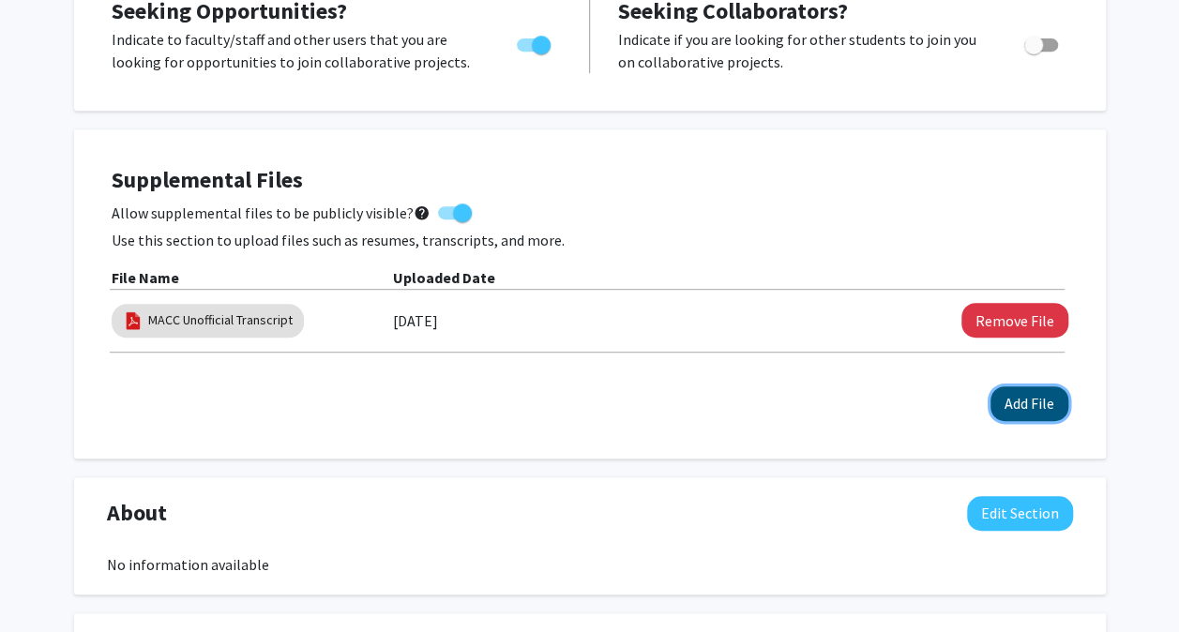
click at [1053, 396] on button "Add File" at bounding box center [1030, 404] width 78 height 35
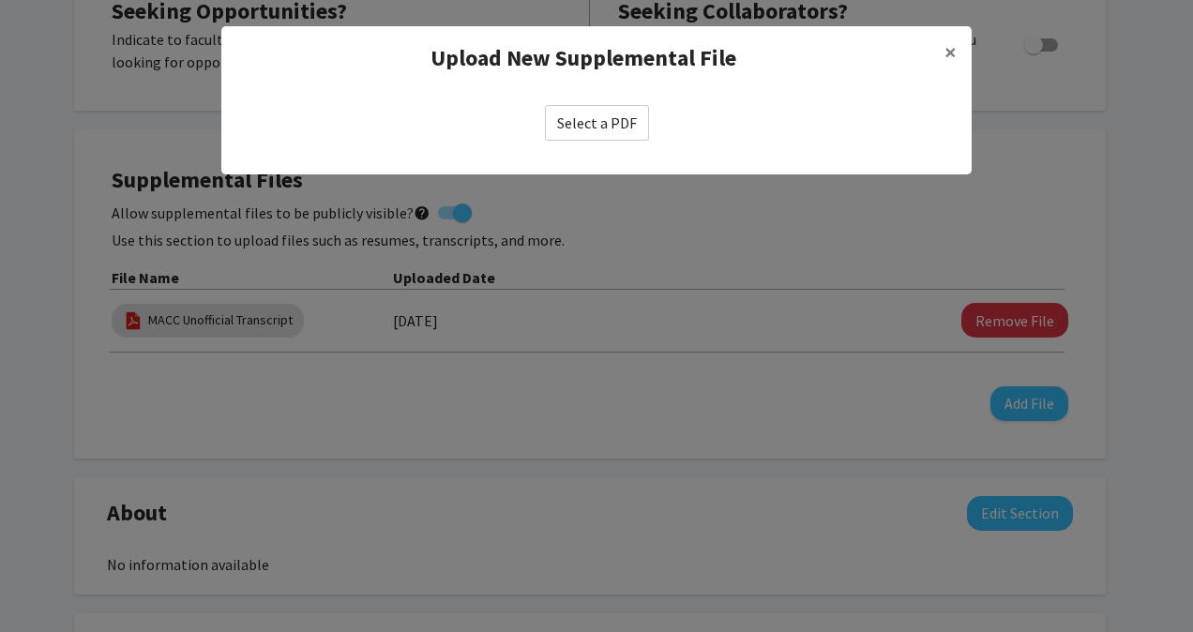
click at [618, 128] on label "Select a PDF" at bounding box center [597, 123] width 104 height 36
click at [0, 0] on input "Select a PDF" at bounding box center [0, 0] width 0 height 0
click at [201, 413] on modal-container "Upload New Supplemental File × Select a PDF" at bounding box center [596, 316] width 1193 height 632
